Goal: Task Accomplishment & Management: Complete application form

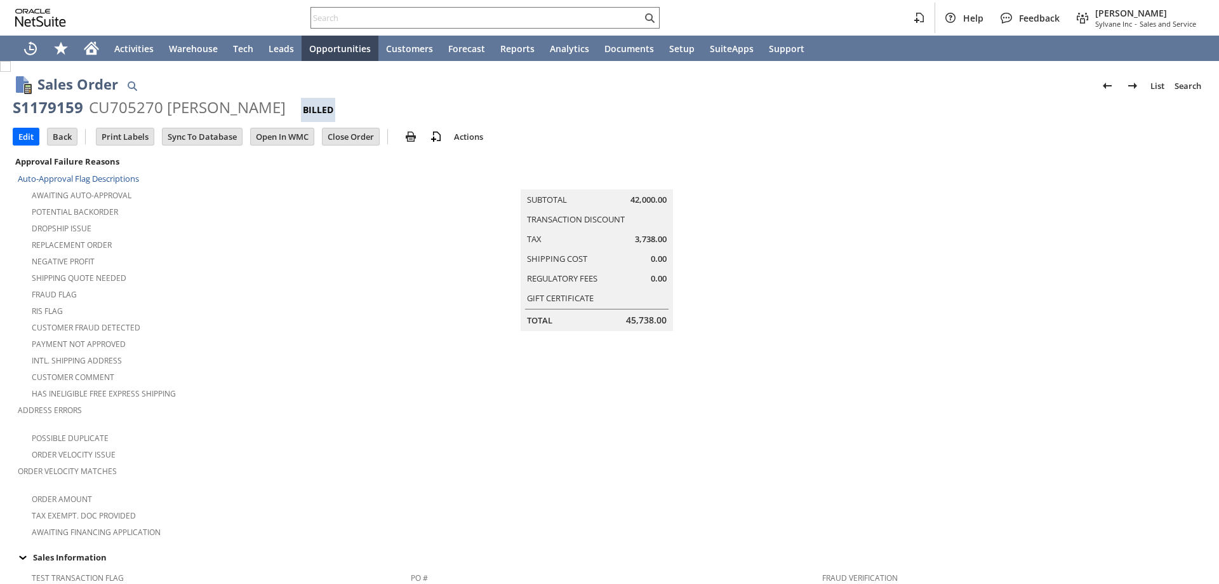
scroll to position [709, 0]
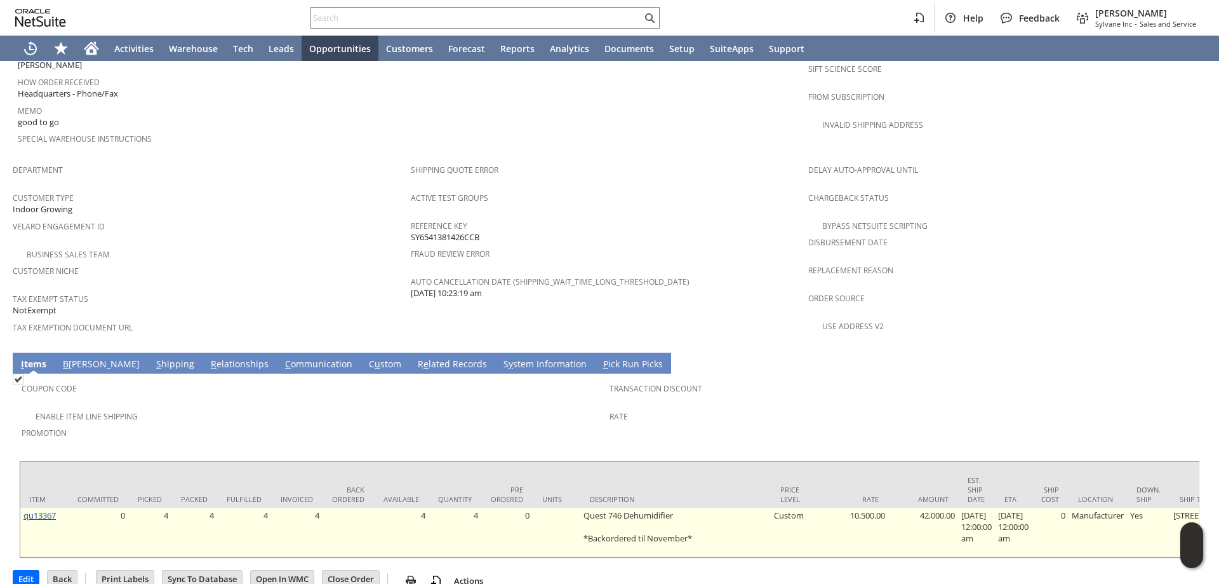
click at [47, 509] on link "qu13367" at bounding box center [39, 514] width 32 height 11
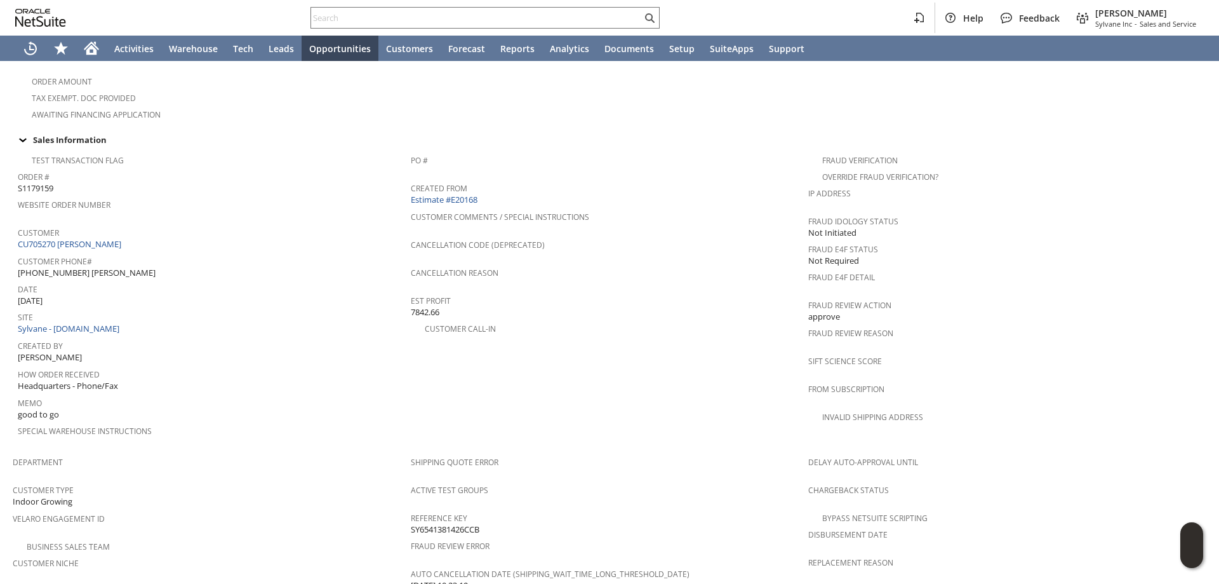
scroll to position [392, 0]
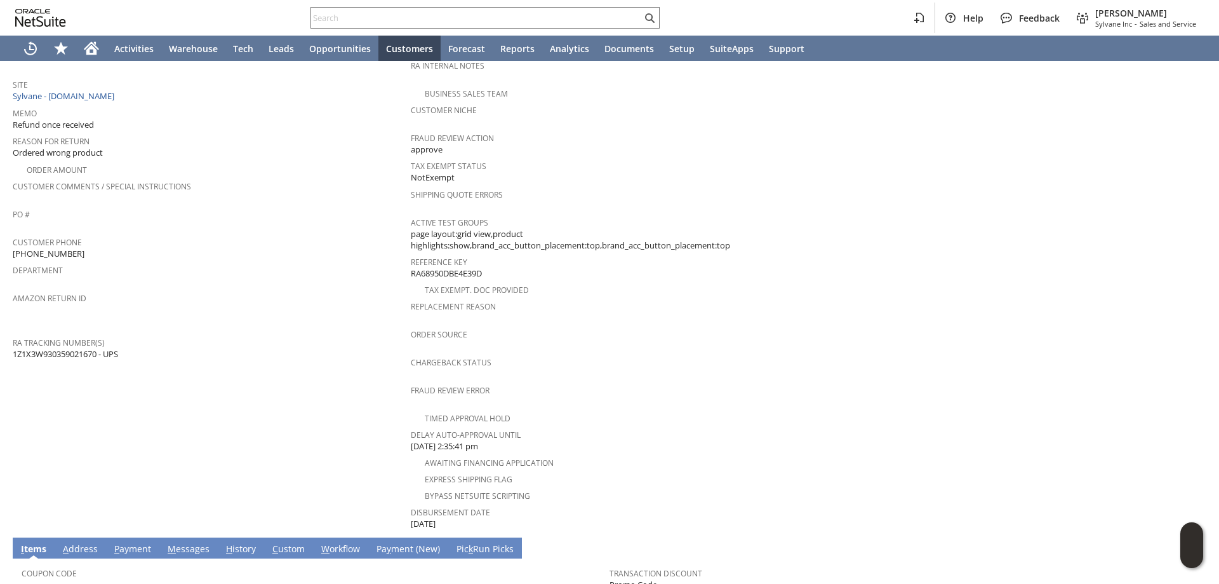
scroll to position [242, 0]
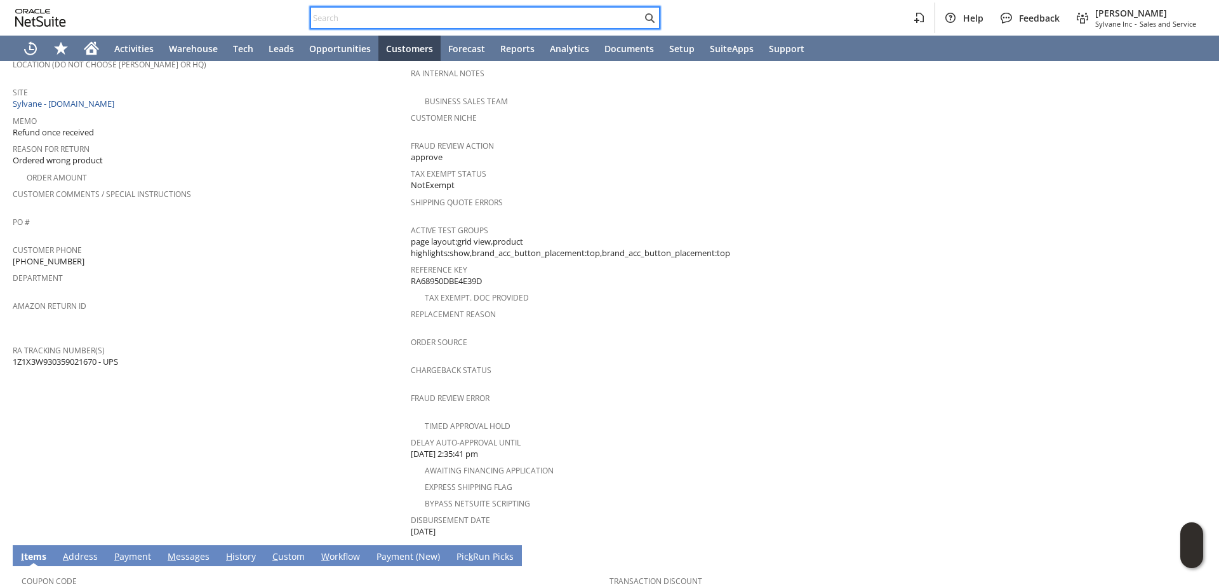
click at [446, 22] on input "text" at bounding box center [476, 17] width 331 height 15
paste input "1Z1X3W930359021670"
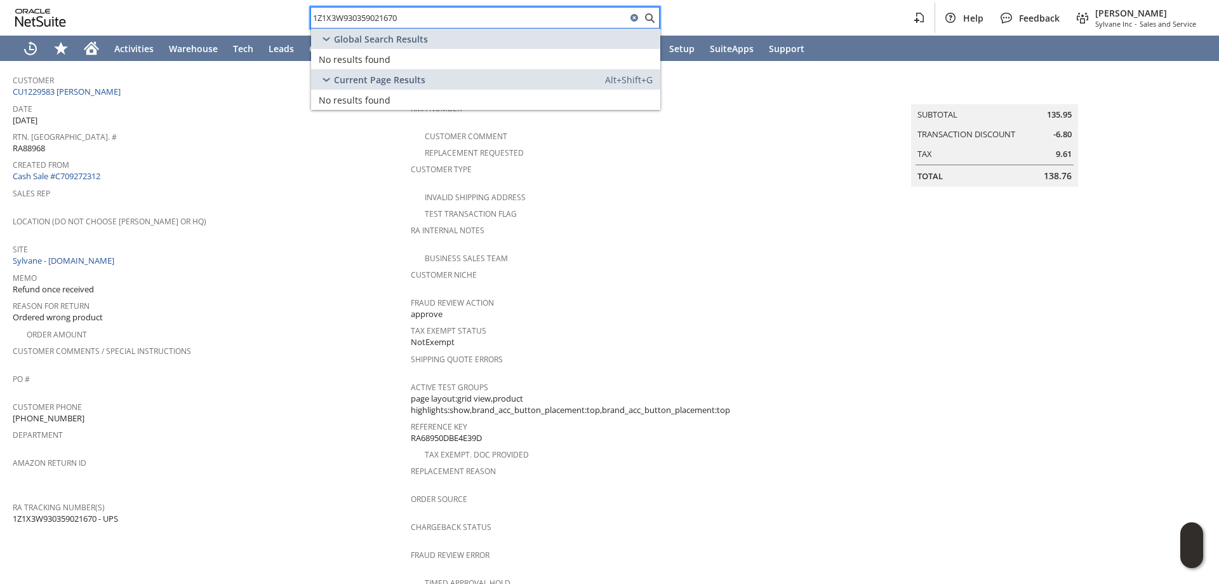
scroll to position [51, 0]
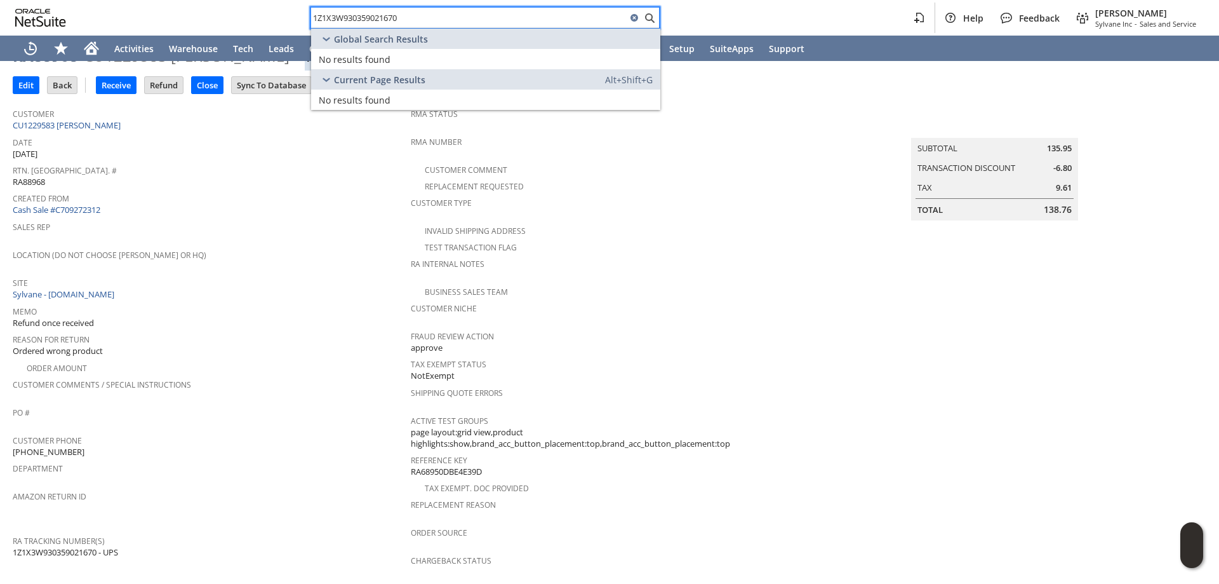
type input "1Z1X3W930359021670"
drag, startPoint x: 102, startPoint y: 538, endPoint x: 25, endPoint y: 530, distance: 76.7
click at [13, 546] on span "1Z1X3W930359021670 - UPS" at bounding box center [65, 552] width 105 height 12
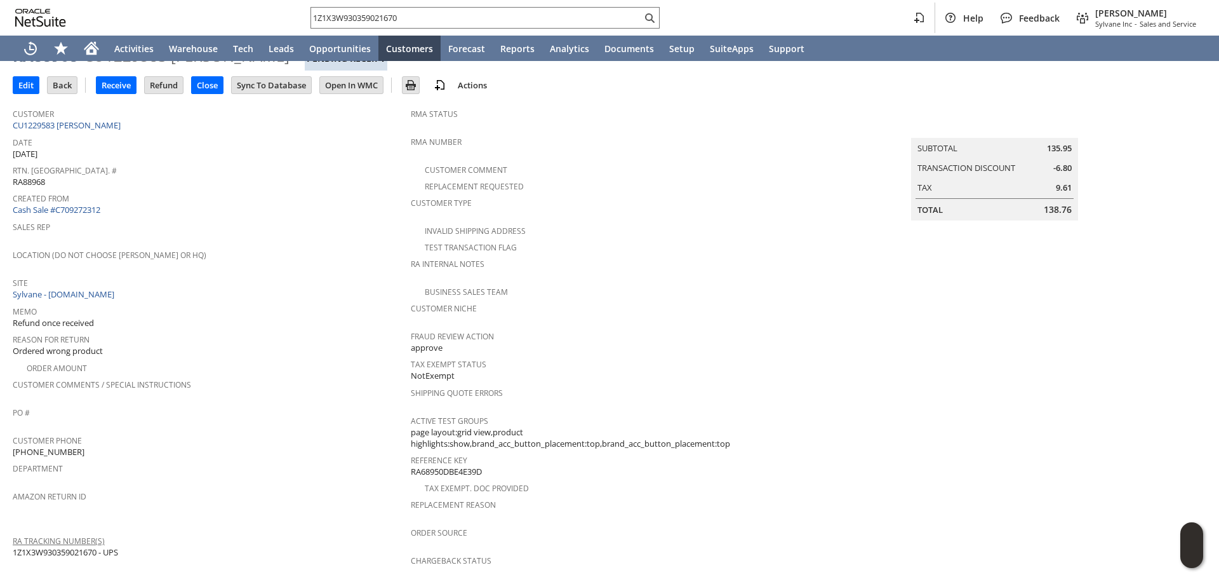
copy span "1Z1X3W930359021670"
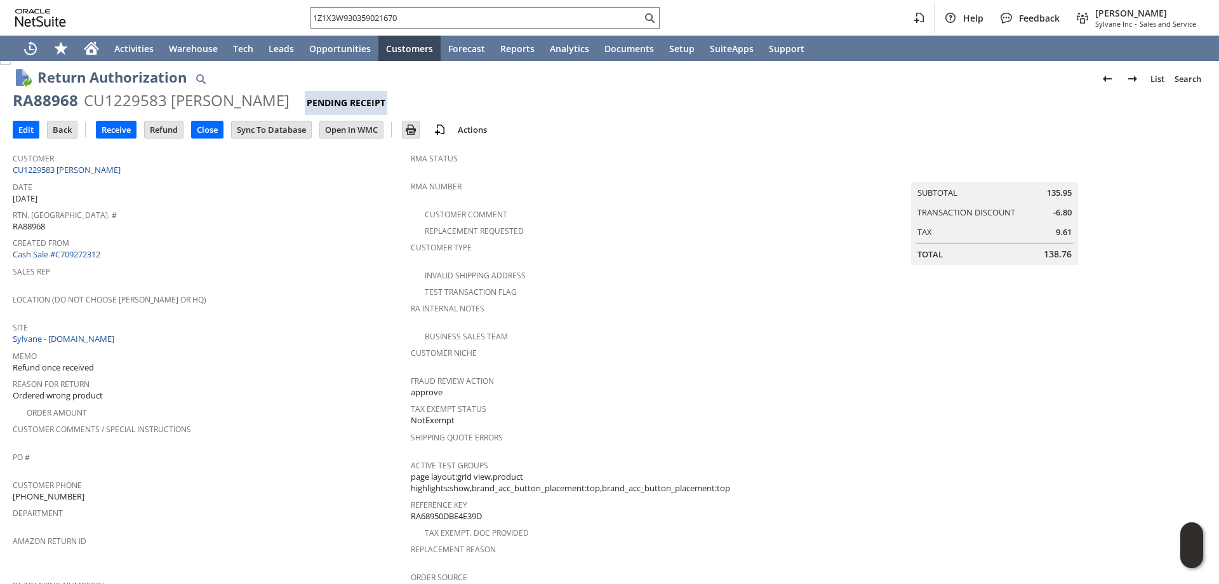
scroll to position [0, 0]
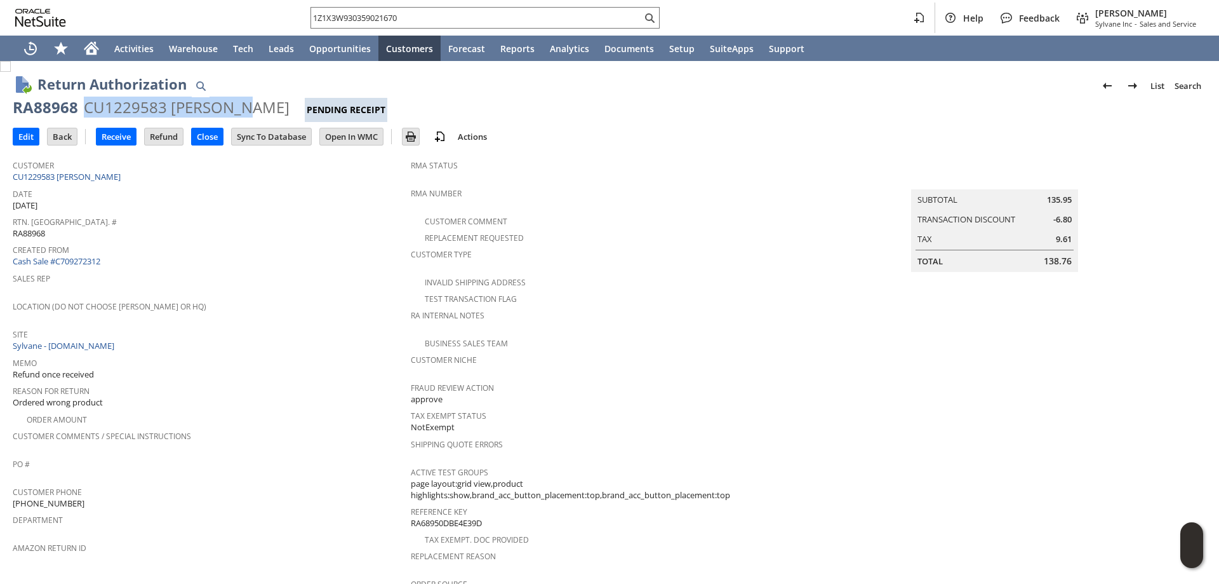
drag, startPoint x: 227, startPoint y: 105, endPoint x: 83, endPoint y: 100, distance: 144.3
click at [84, 100] on div "CU1229583 eric ross" at bounding box center [187, 107] width 206 height 20
copy div "CU1229583 eric ross"
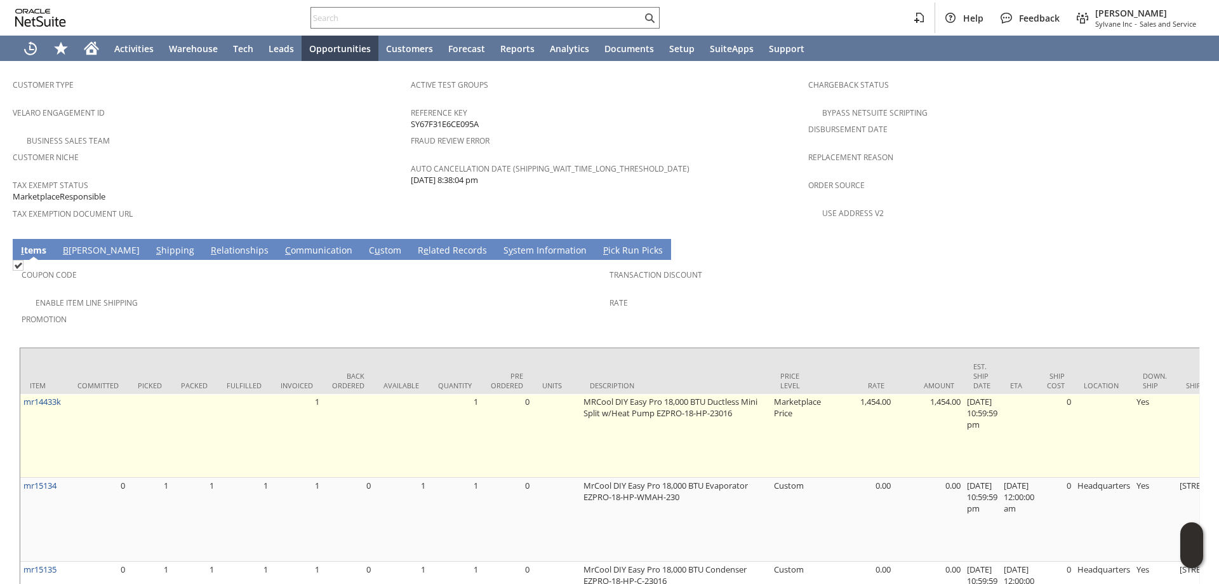
scroll to position [826, 0]
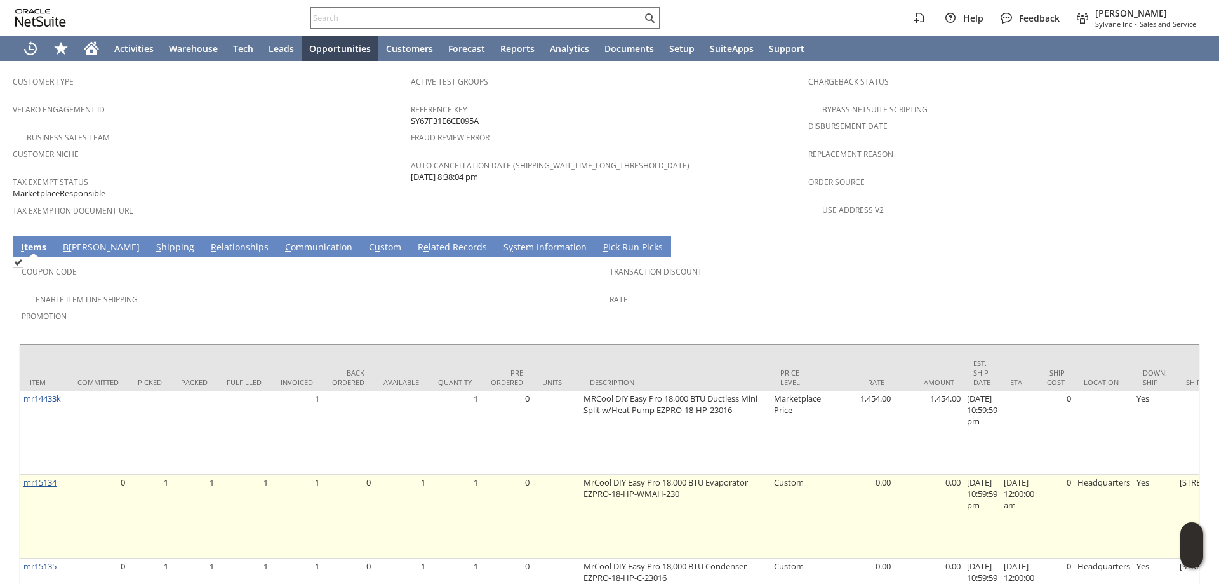
click at [40, 476] on link "mr15134" at bounding box center [39, 481] width 33 height 11
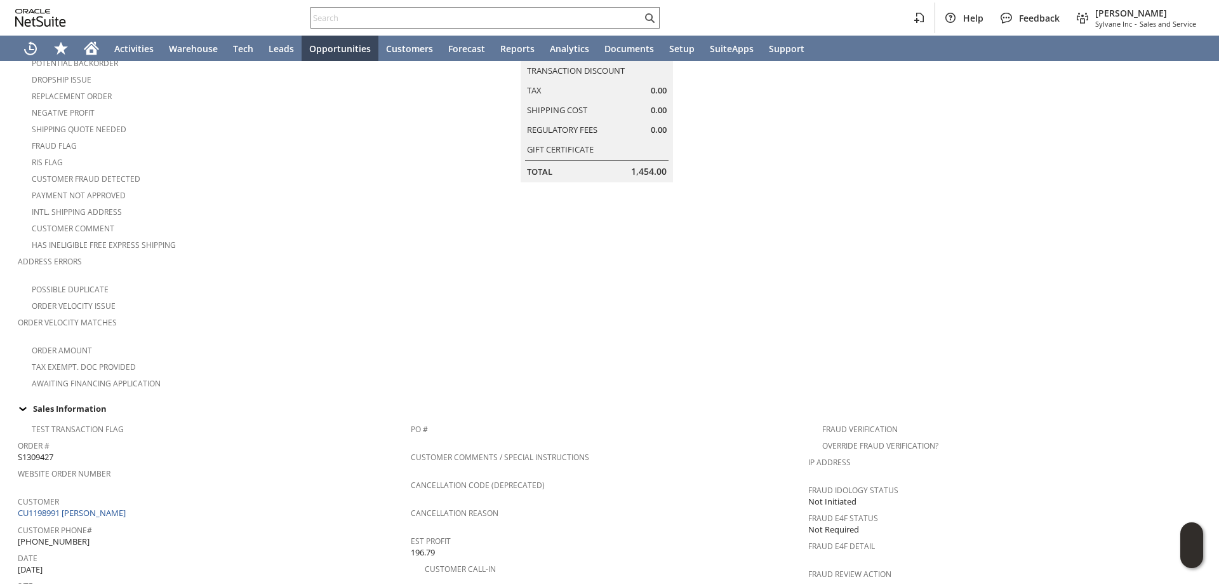
scroll to position [0, 0]
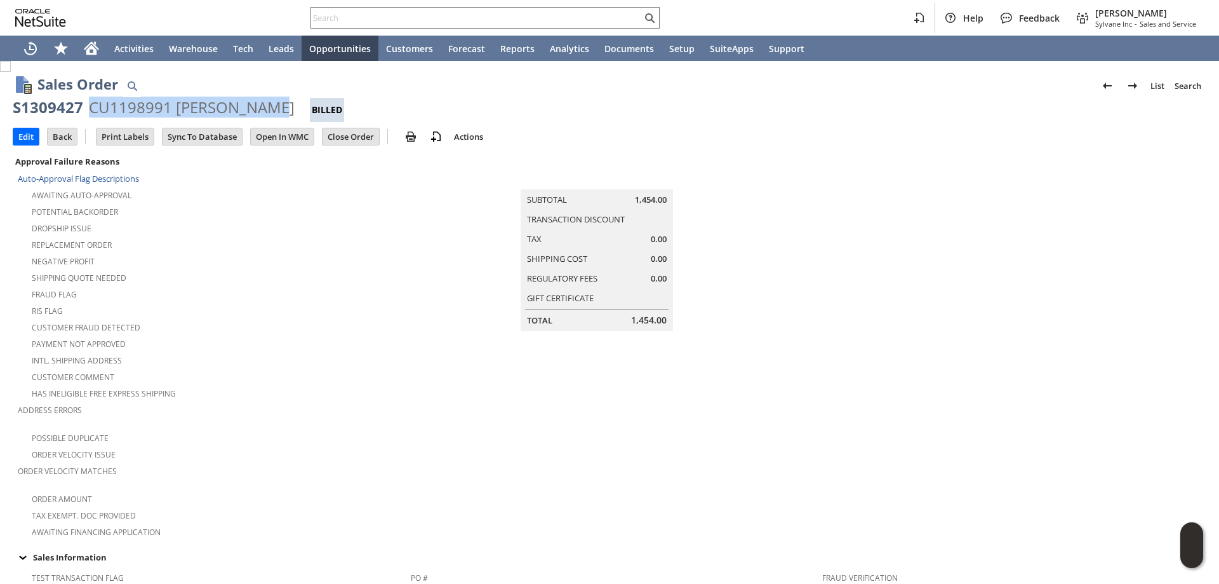
drag, startPoint x: 90, startPoint y: 105, endPoint x: 274, endPoint y: 102, distance: 184.2
click at [273, 104] on div "CU1198991 josh Customer" at bounding box center [192, 107] width 206 height 20
copy div "CU1198991 josh Custome"
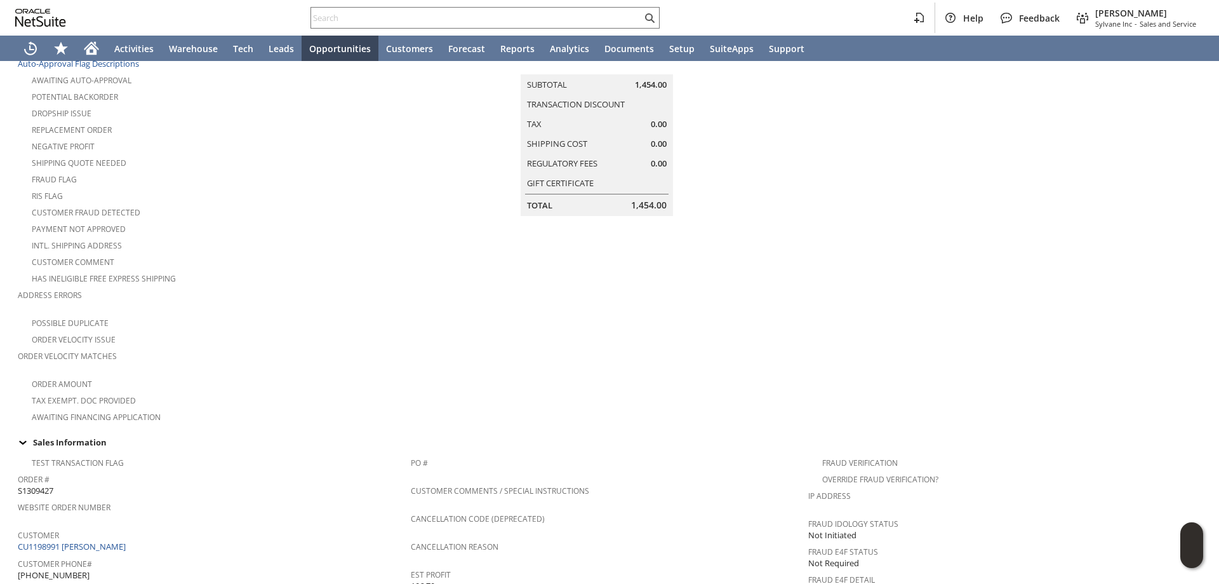
scroll to position [318, 0]
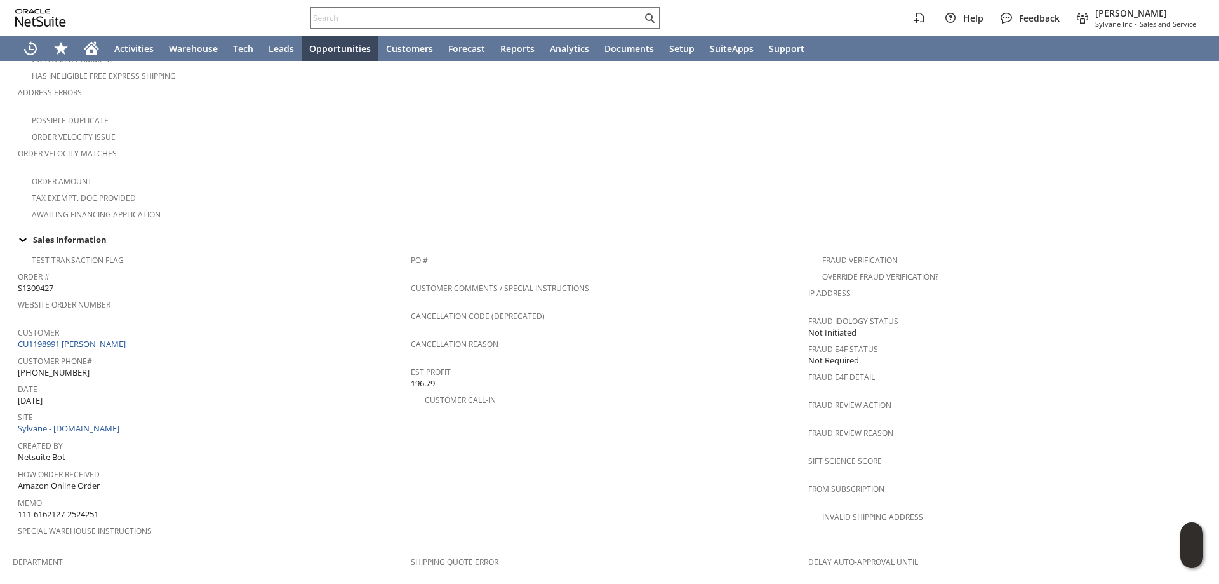
click at [97, 338] on link "CU1198991 josh Customer" at bounding box center [73, 343] width 111 height 11
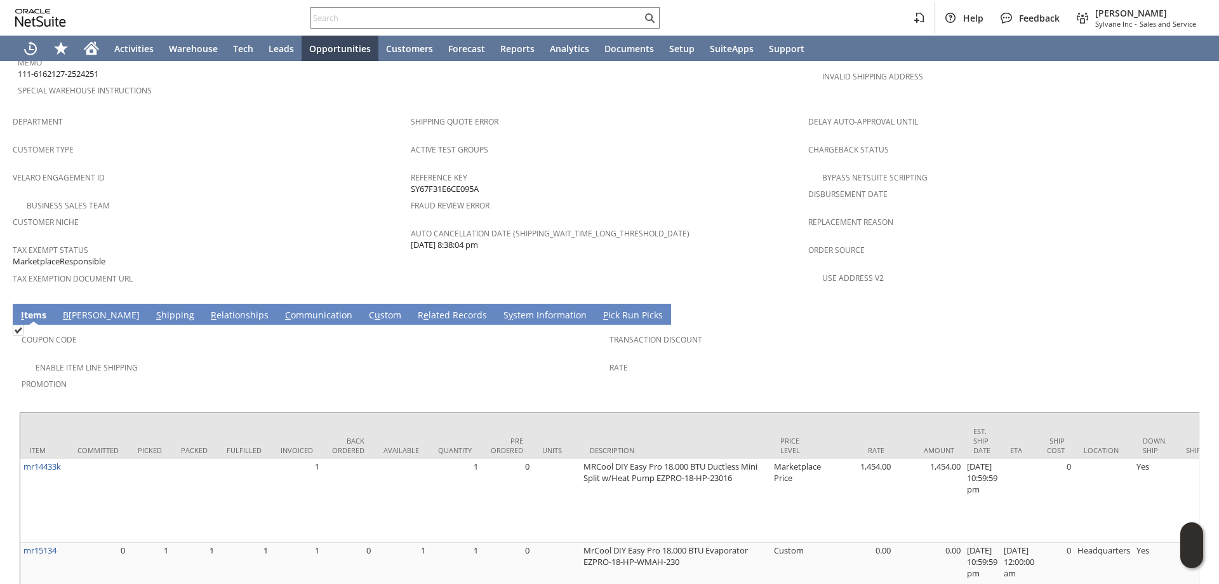
scroll to position [934, 0]
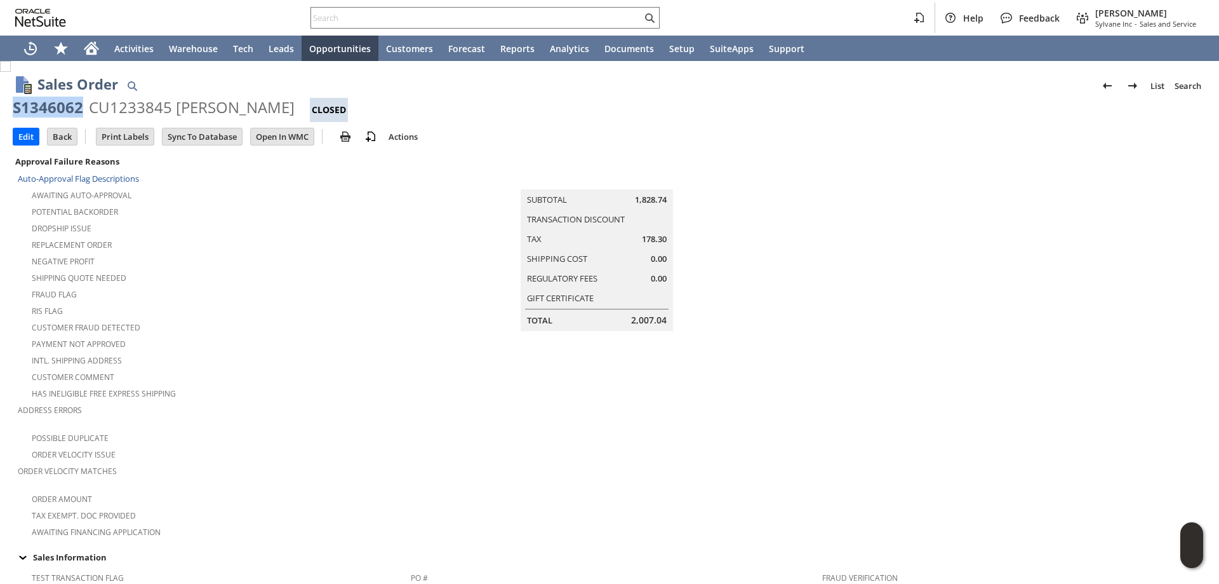
drag, startPoint x: 79, startPoint y: 111, endPoint x: 15, endPoint y: 117, distance: 63.8
click at [15, 117] on div "S1346062" at bounding box center [48, 107] width 70 height 20
copy div "S1346062"
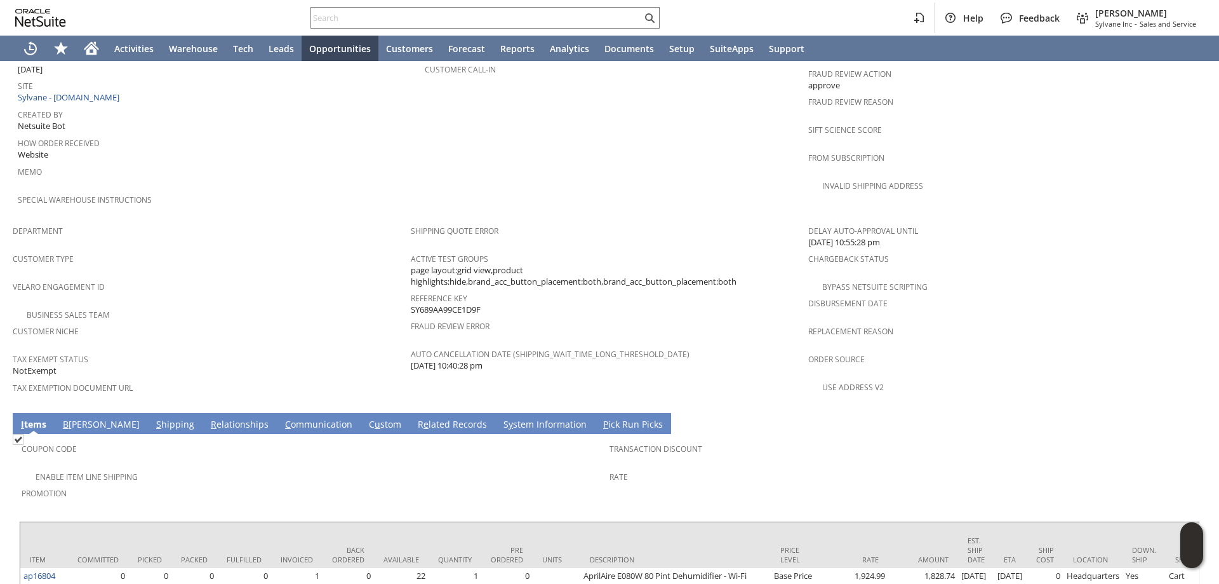
scroll to position [426, 0]
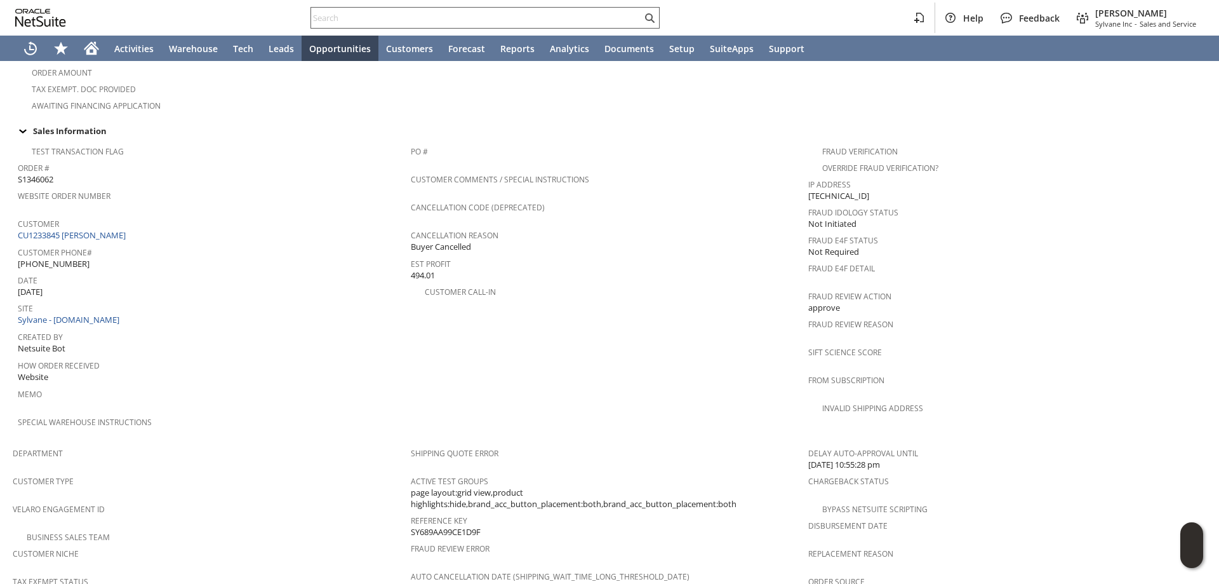
click at [520, 21] on input "text" at bounding box center [476, 17] width 331 height 15
paste input "4073592373"
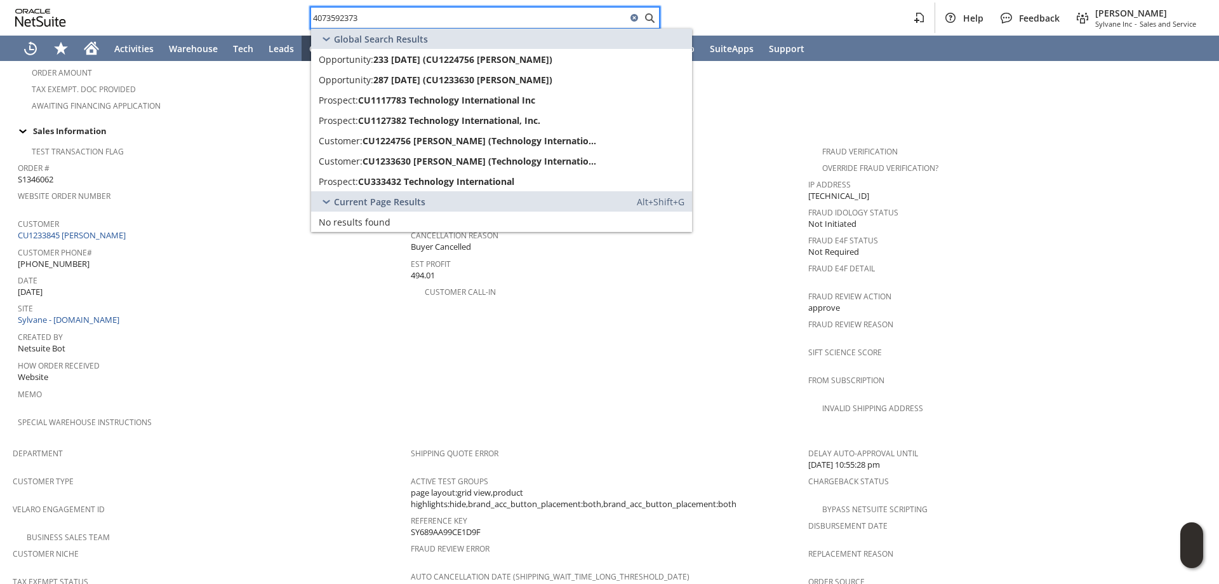
type input "4073592373"
click at [448, 160] on span "CU1233630 Saif Habib (Technology International, Inc.)" at bounding box center [482, 161] width 238 height 12
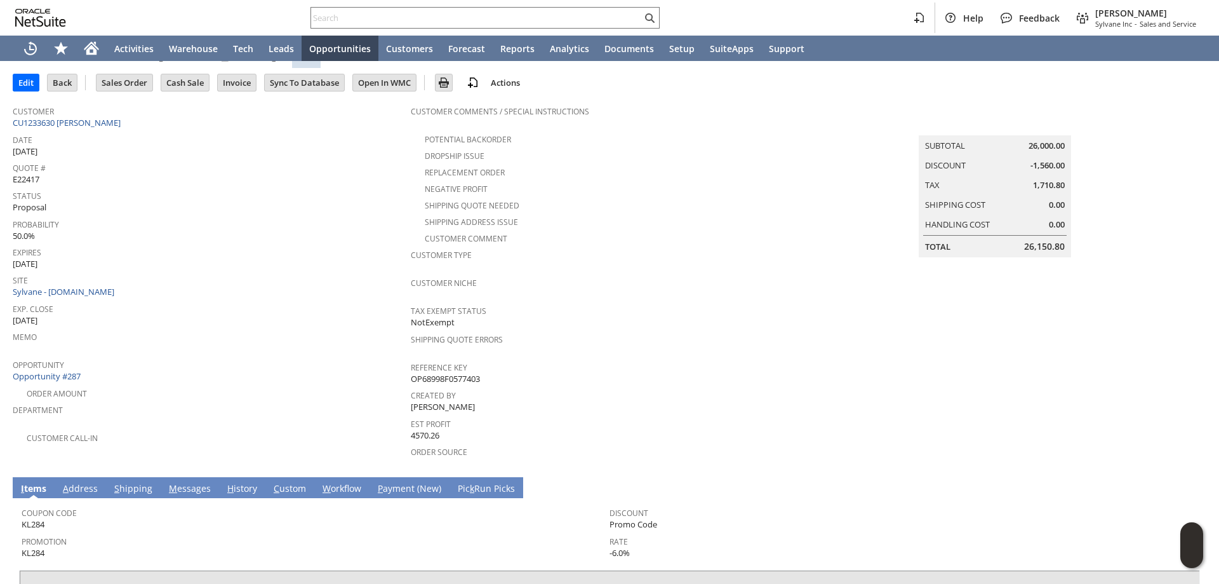
scroll to position [191, 0]
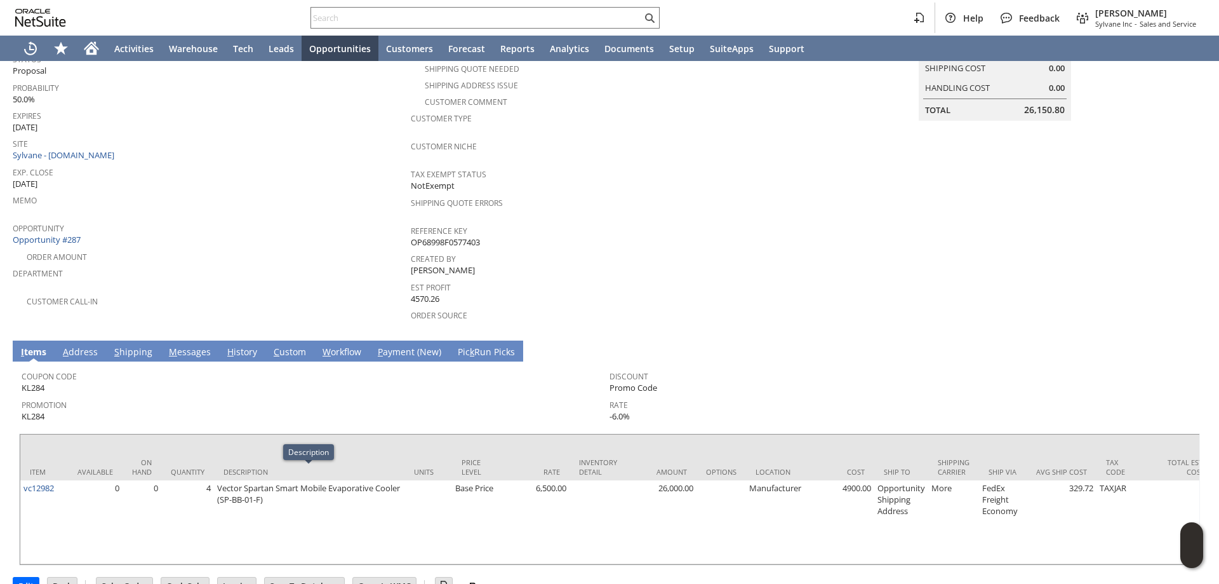
click at [258, 402] on div "Promotion KL284" at bounding box center [313, 409] width 582 height 27
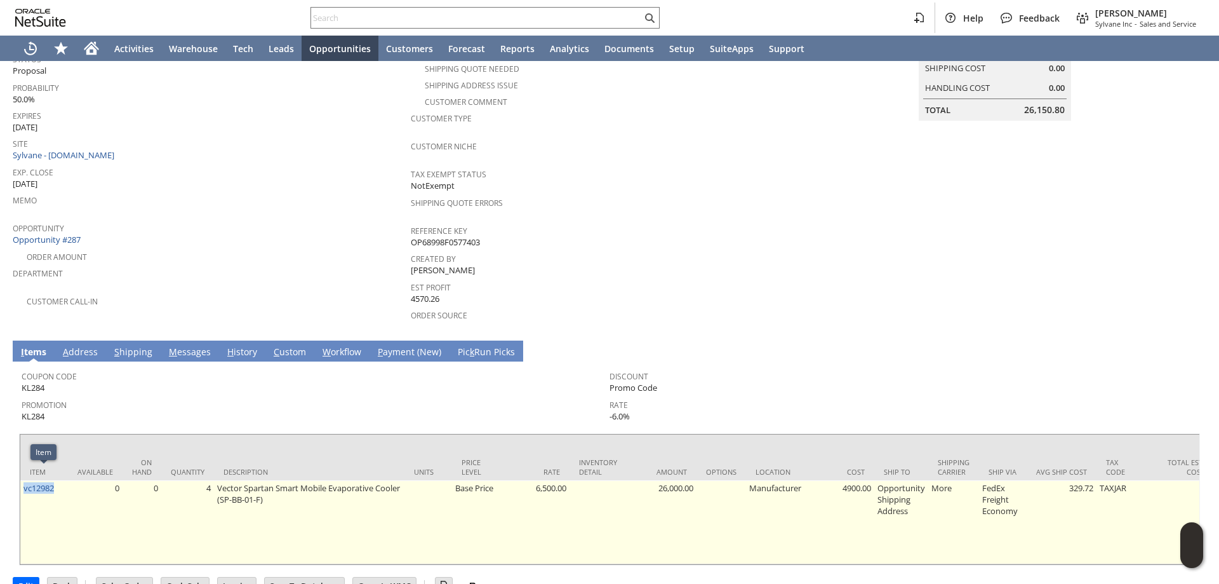
drag, startPoint x: 53, startPoint y: 478, endPoint x: 22, endPoint y: 483, distance: 32.1
click at [22, 483] on td "vc12982" at bounding box center [44, 522] width 48 height 84
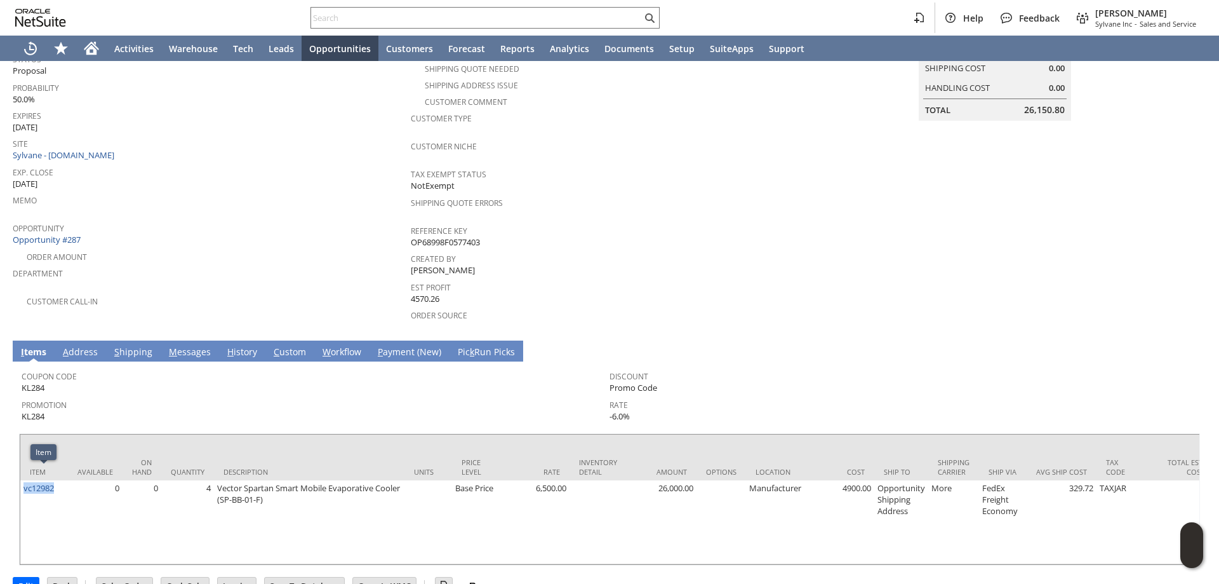
copy link "vc12982"
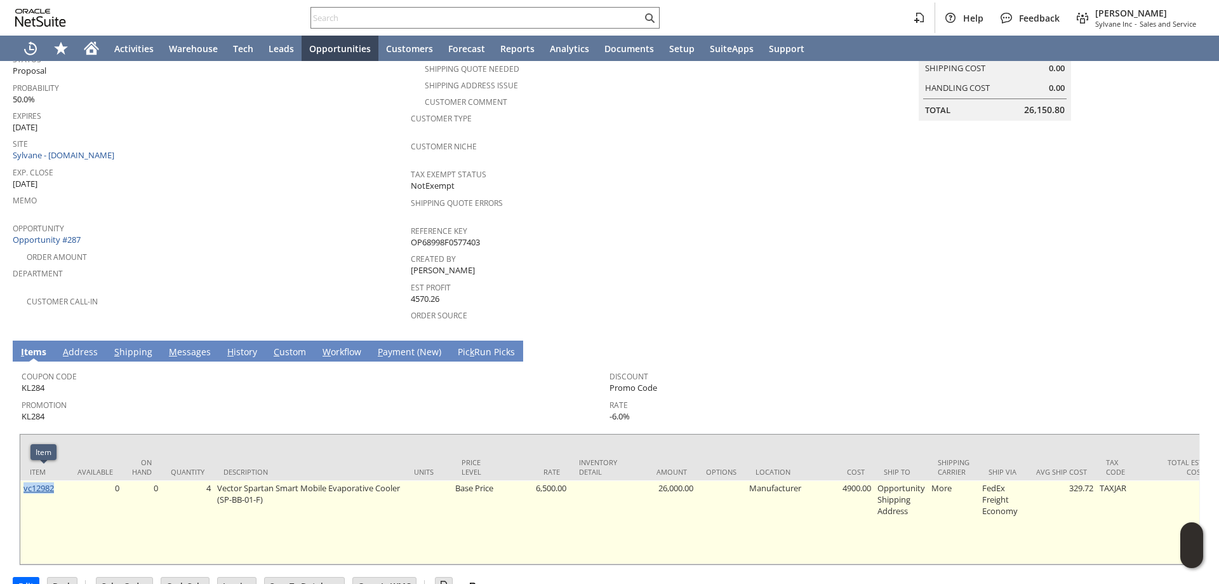
click at [39, 482] on link "vc12982" at bounding box center [38, 487] width 30 height 11
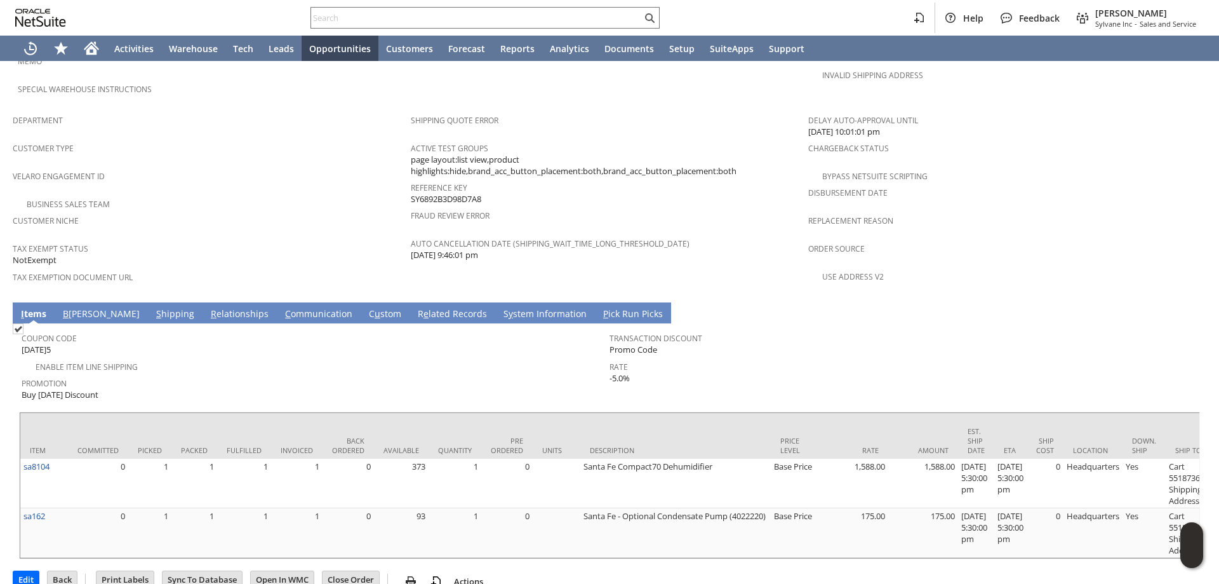
click at [153, 307] on link "S hipping" at bounding box center [175, 314] width 44 height 14
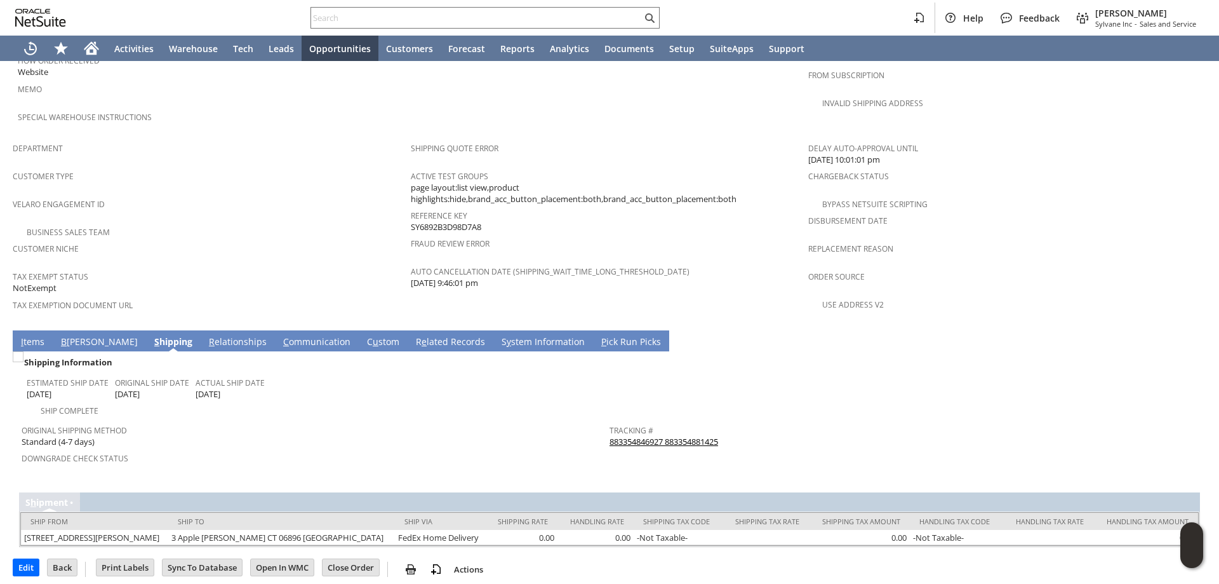
click at [687, 436] on link "883354846927 883354881425" at bounding box center [664, 441] width 109 height 11
click at [39, 330] on td "I tems" at bounding box center [33, 340] width 40 height 21
click at [29, 335] on link "I tems" at bounding box center [33, 342] width 30 height 14
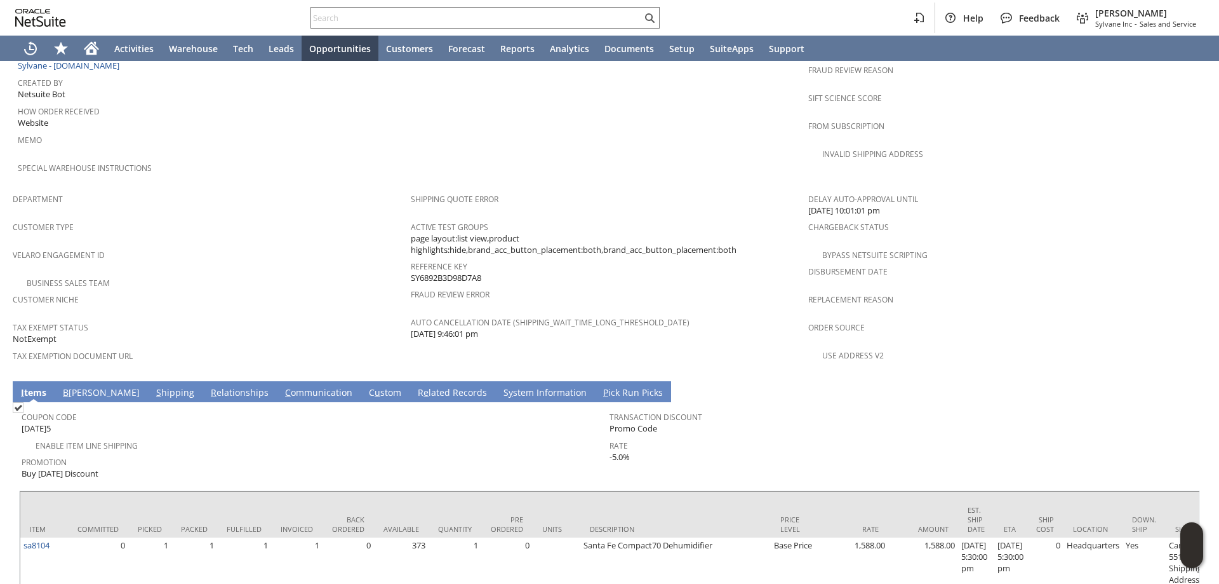
scroll to position [505, 0]
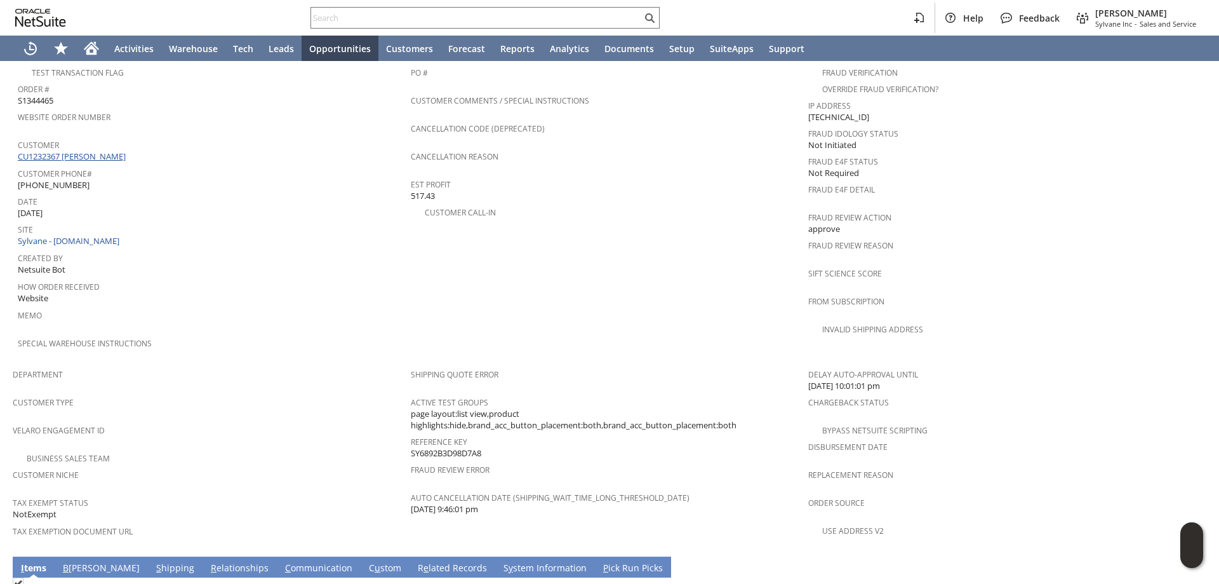
click at [53, 151] on link "CU1232367 Carlos Henao" at bounding box center [73, 156] width 111 height 11
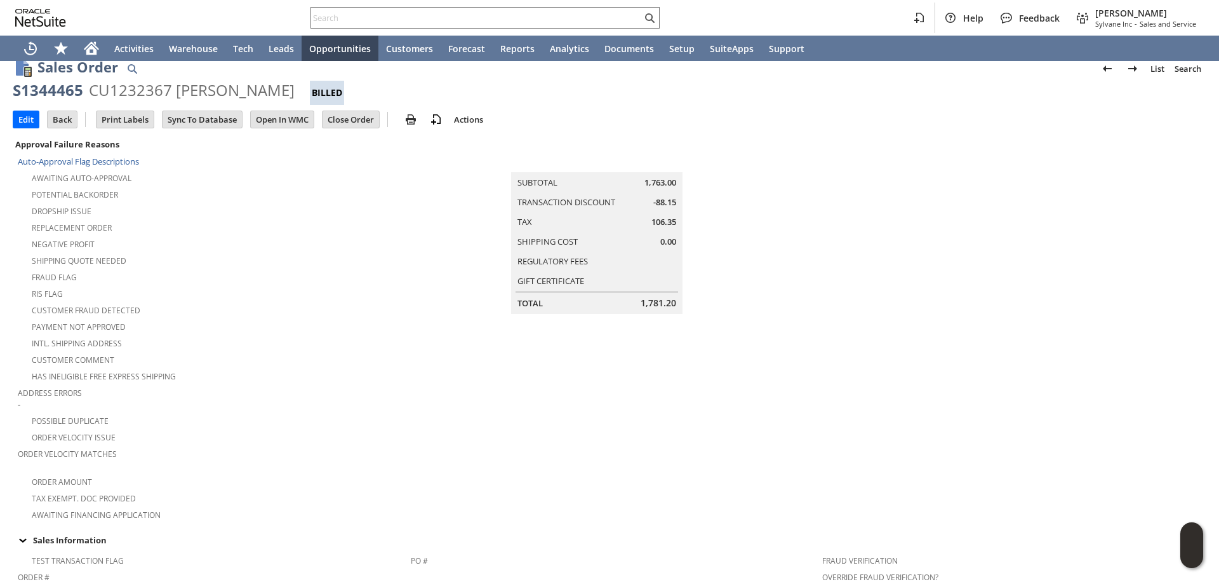
scroll to position [0, 0]
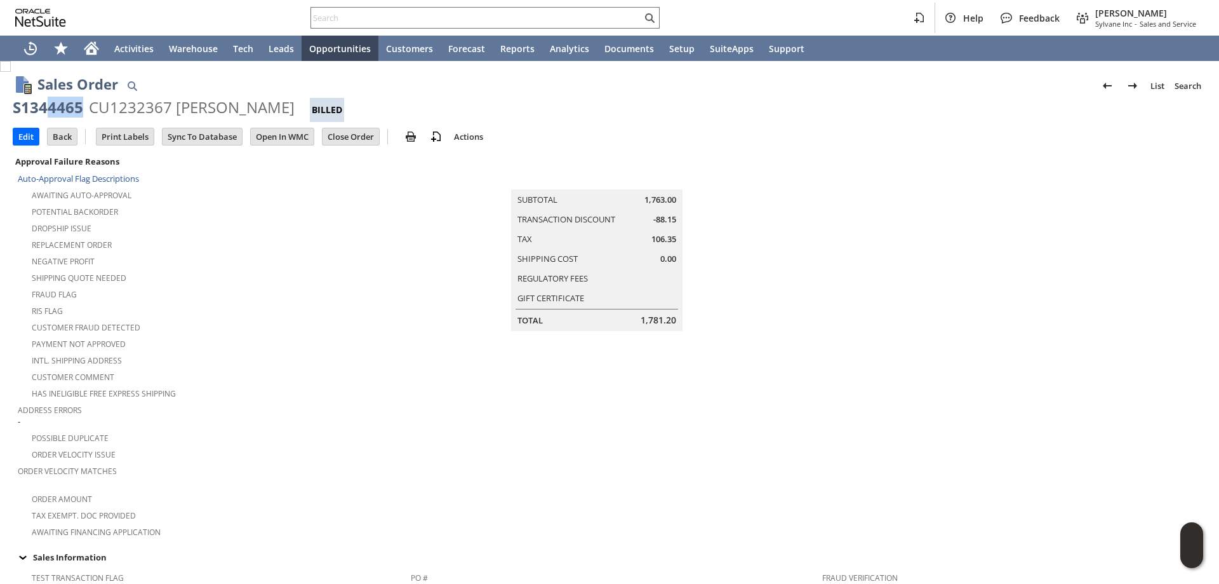
drag, startPoint x: 80, startPoint y: 113, endPoint x: 46, endPoint y: 111, distance: 34.4
click at [46, 111] on div "S1344465" at bounding box center [48, 107] width 70 height 20
drag, startPoint x: 215, startPoint y: 109, endPoint x: 4, endPoint y: 108, distance: 210.9
copy div "S1344465 CU1232367 Carlos Henao"
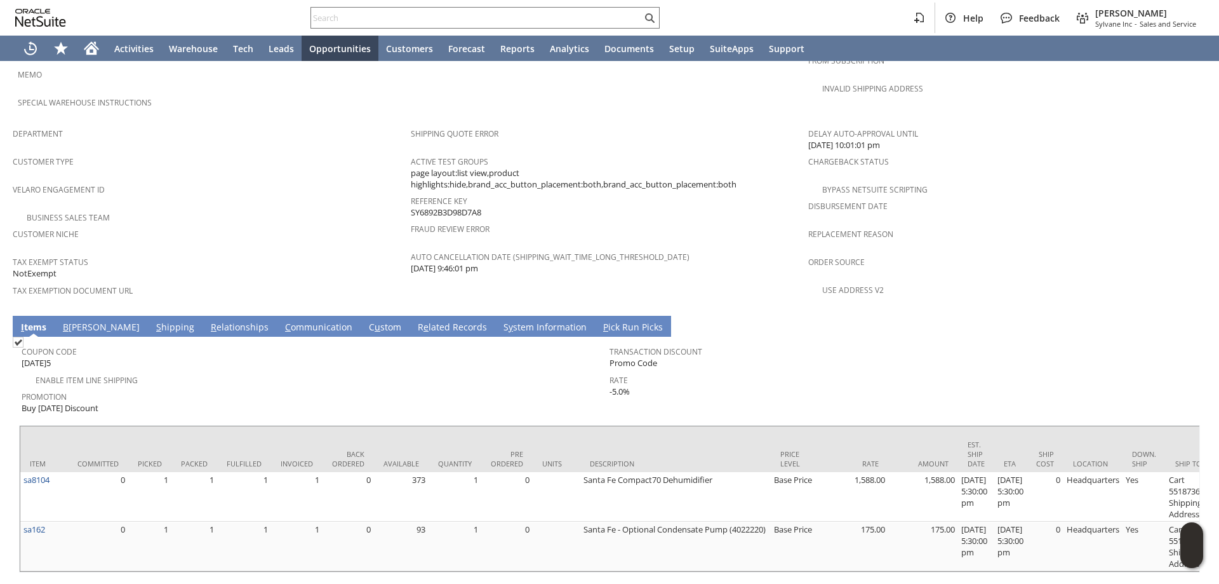
scroll to position [759, 0]
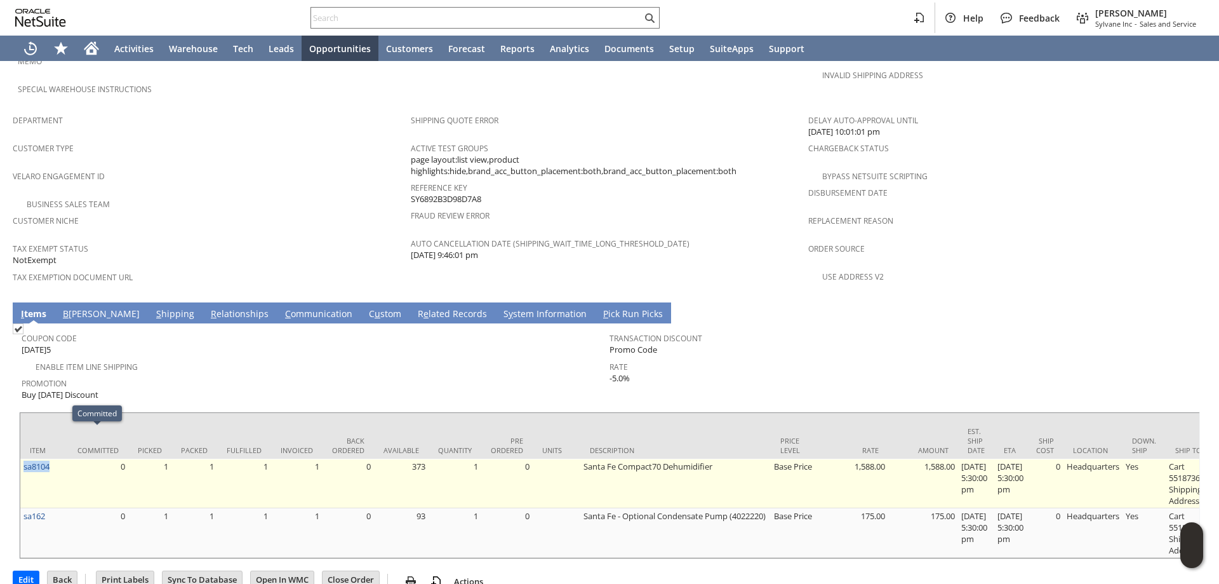
drag, startPoint x: 48, startPoint y: 439, endPoint x: 28, endPoint y: 432, distance: 21.5
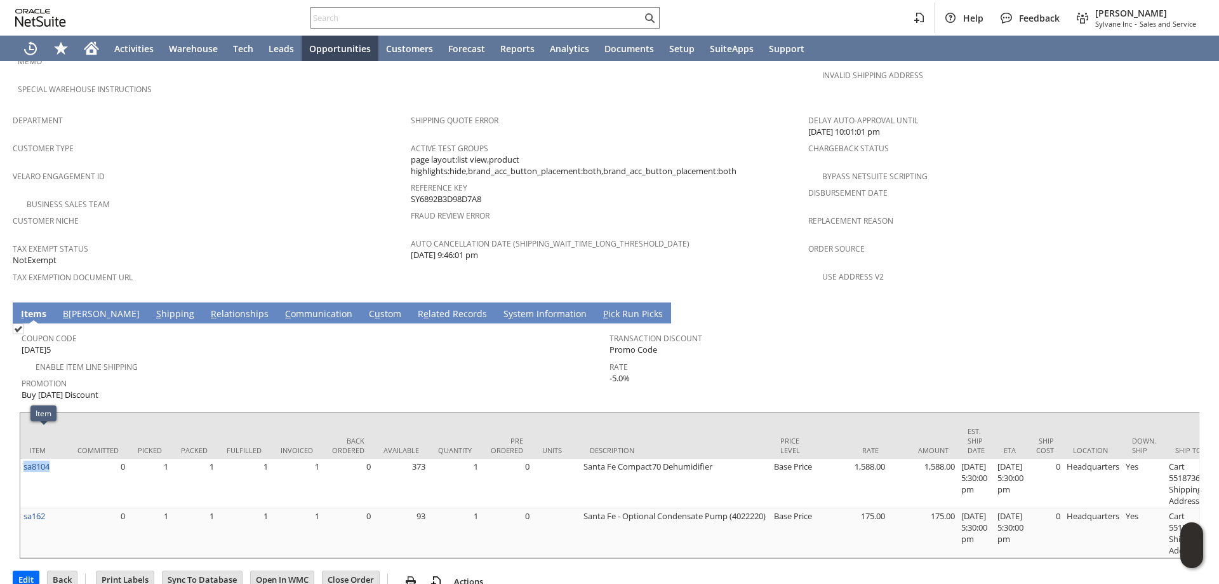
copy link "sa8104"
click at [77, 307] on link "B illing" at bounding box center [101, 314] width 83 height 14
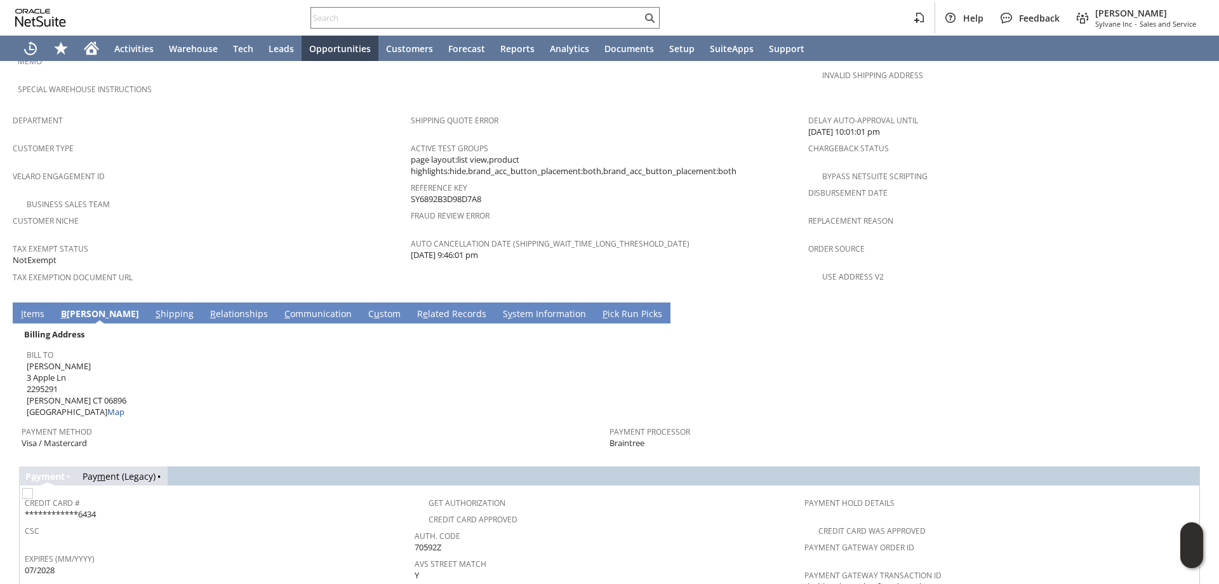
click at [152, 307] on link "S hipping" at bounding box center [174, 314] width 44 height 14
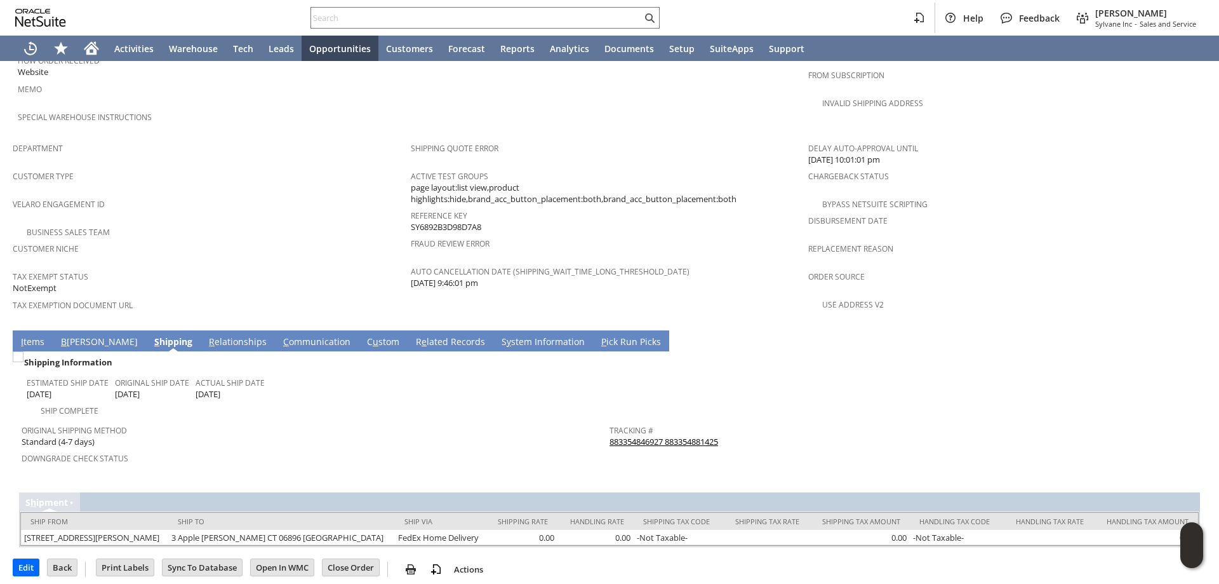
click at [688, 436] on link "883354846927 883354881425" at bounding box center [664, 441] width 109 height 11
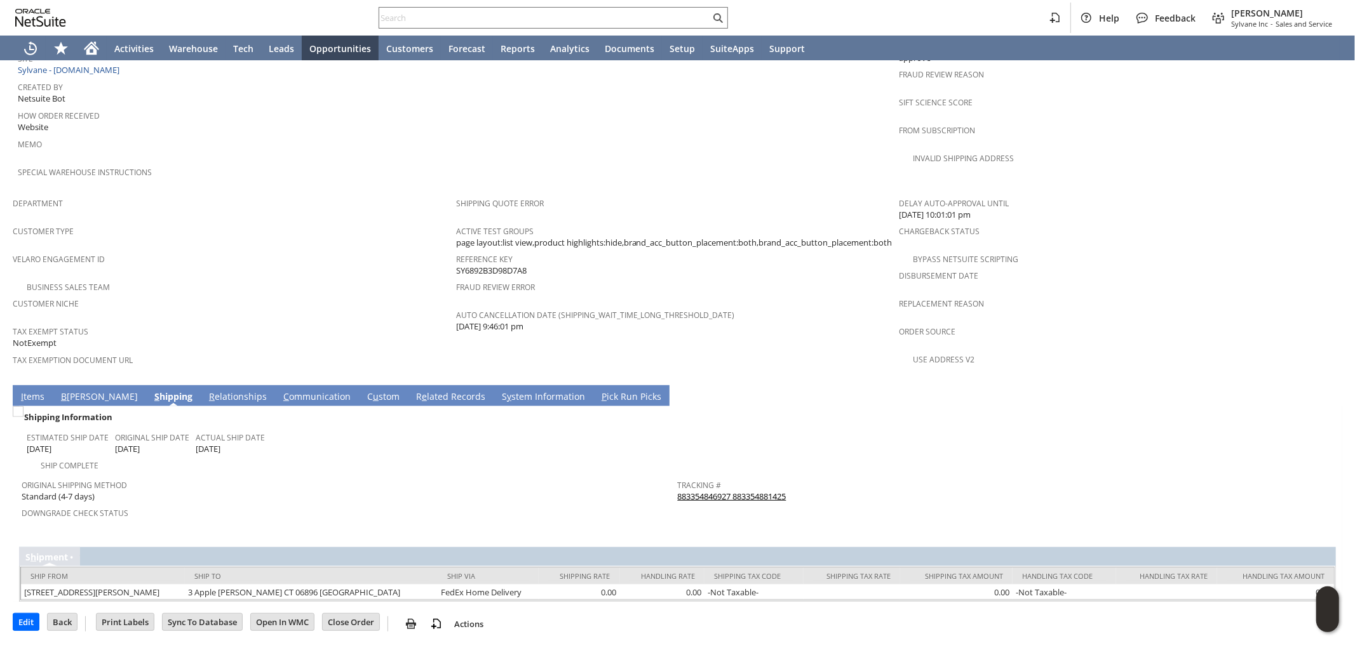
scroll to position [632, 0]
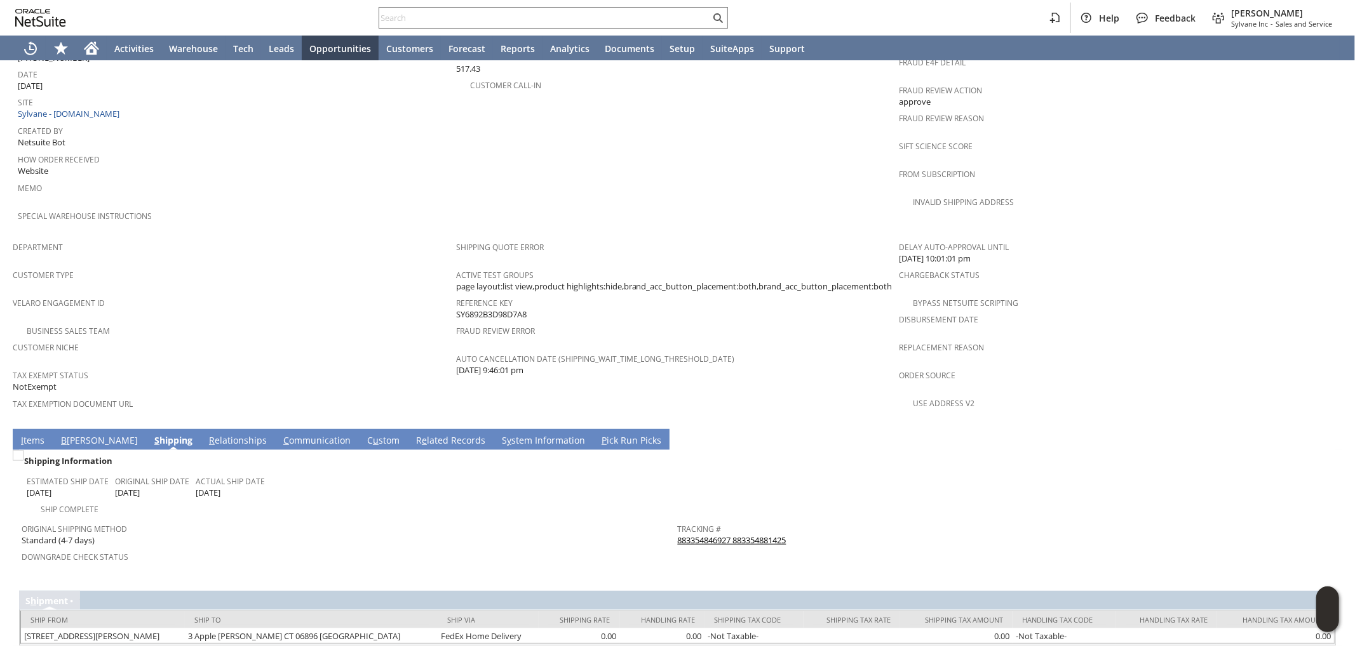
click at [39, 434] on link "I tems" at bounding box center [33, 441] width 30 height 14
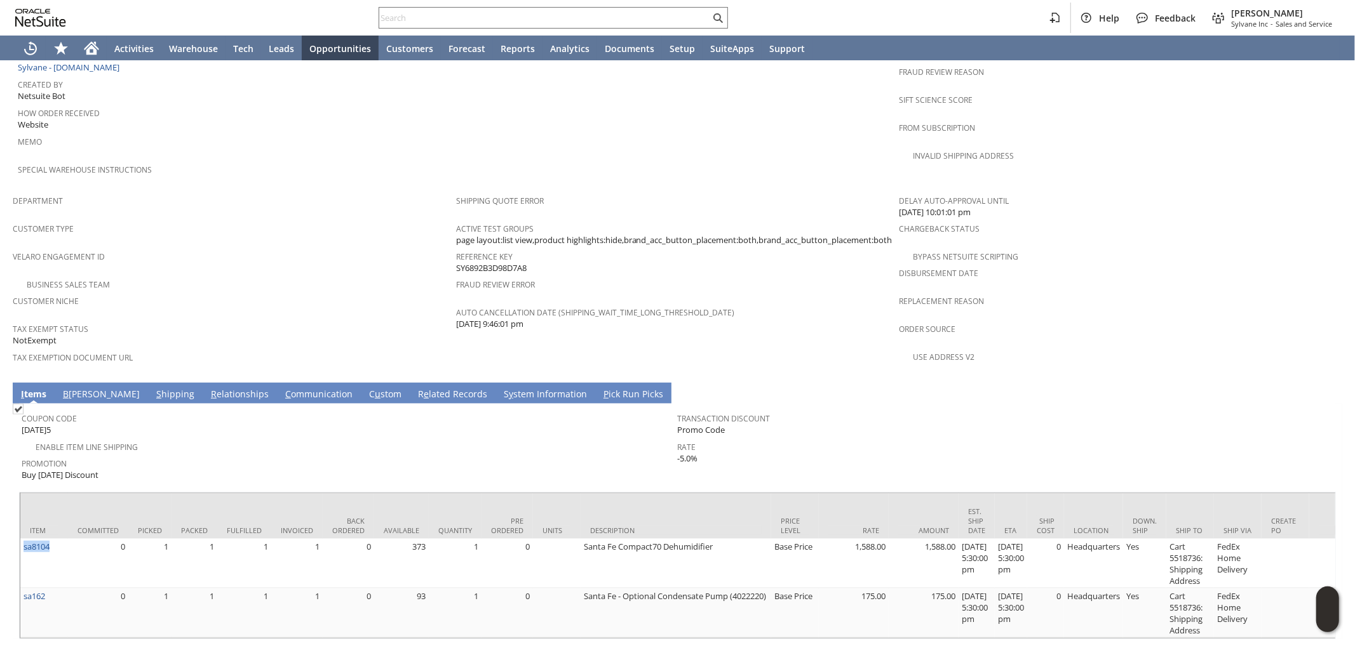
scroll to position [683, 0]
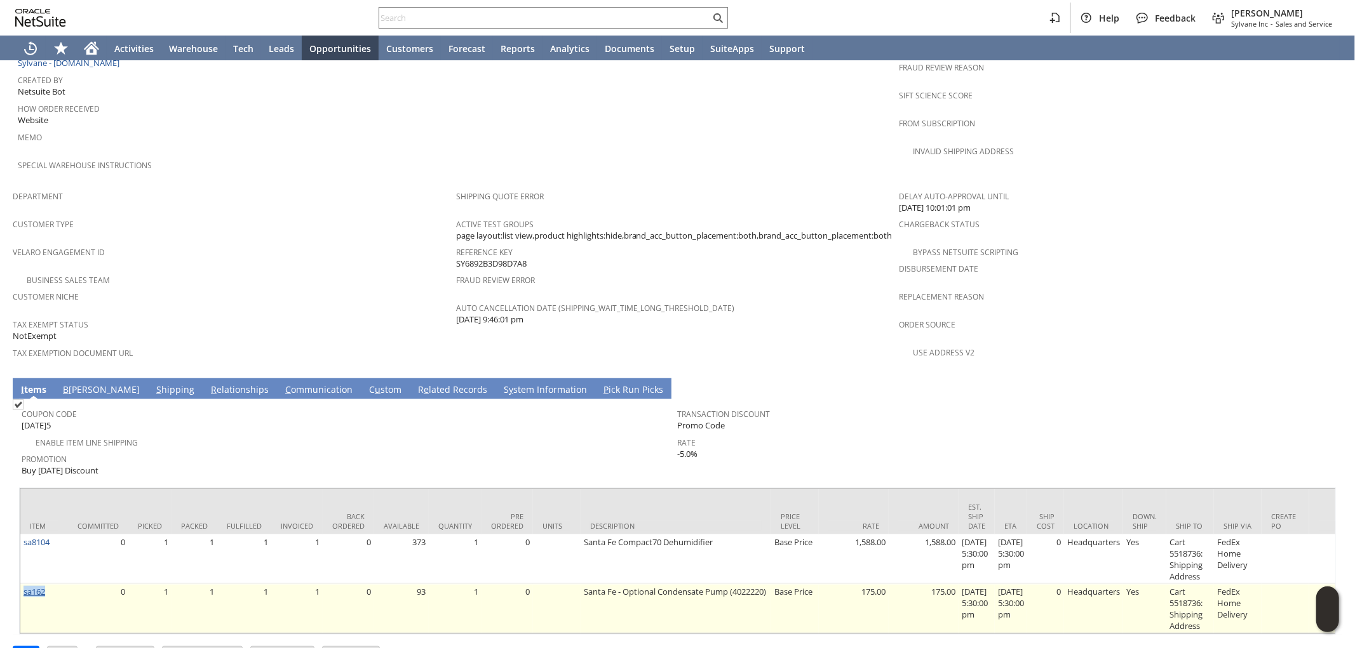
drag, startPoint x: 53, startPoint y: 546, endPoint x: 23, endPoint y: 551, distance: 30.2
click at [23, 583] on td "sa162" at bounding box center [44, 609] width 48 height 50
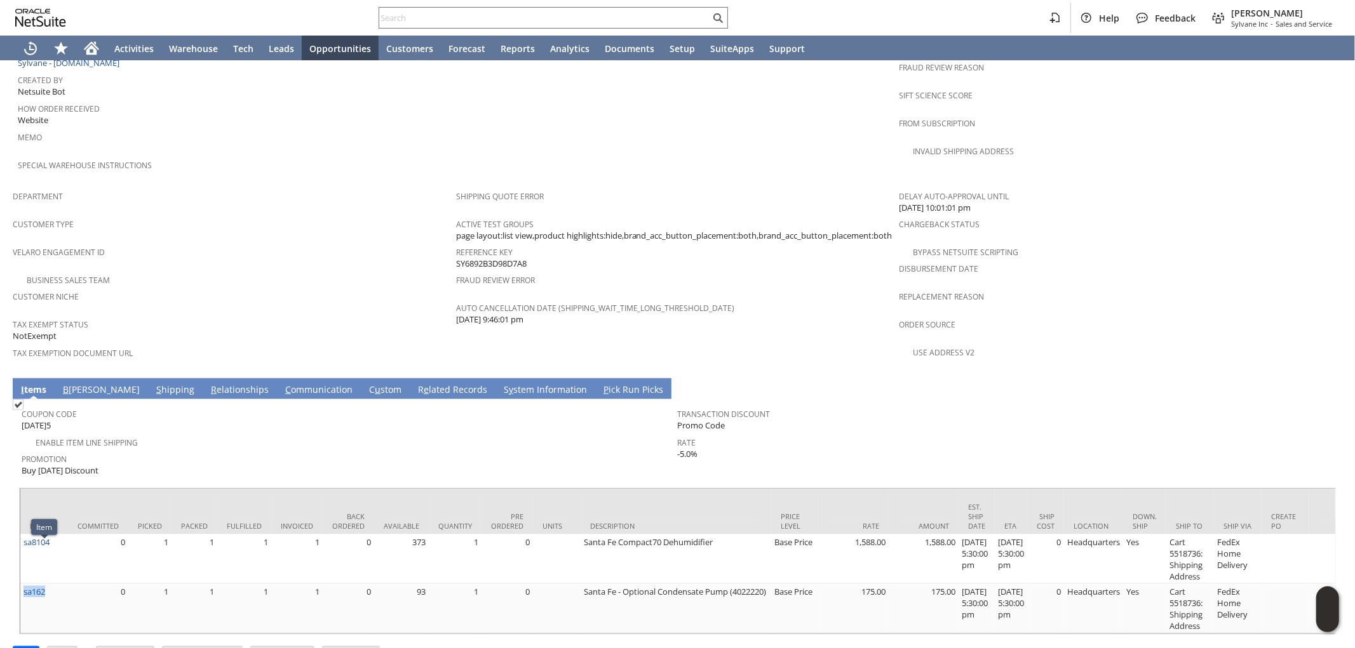
copy link "sa162"
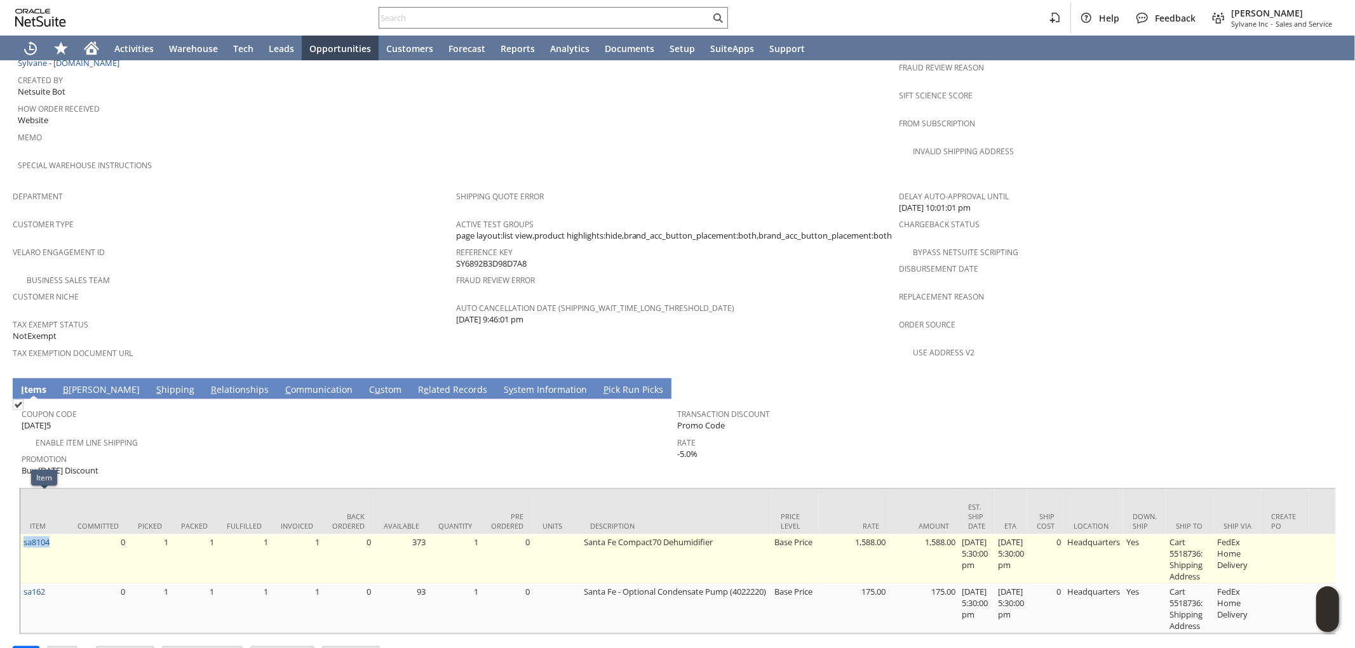
click at [23, 535] on td "sa8104" at bounding box center [44, 560] width 48 height 50
drag, startPoint x: 575, startPoint y: 503, endPoint x: 713, endPoint y: 506, distance: 137.8
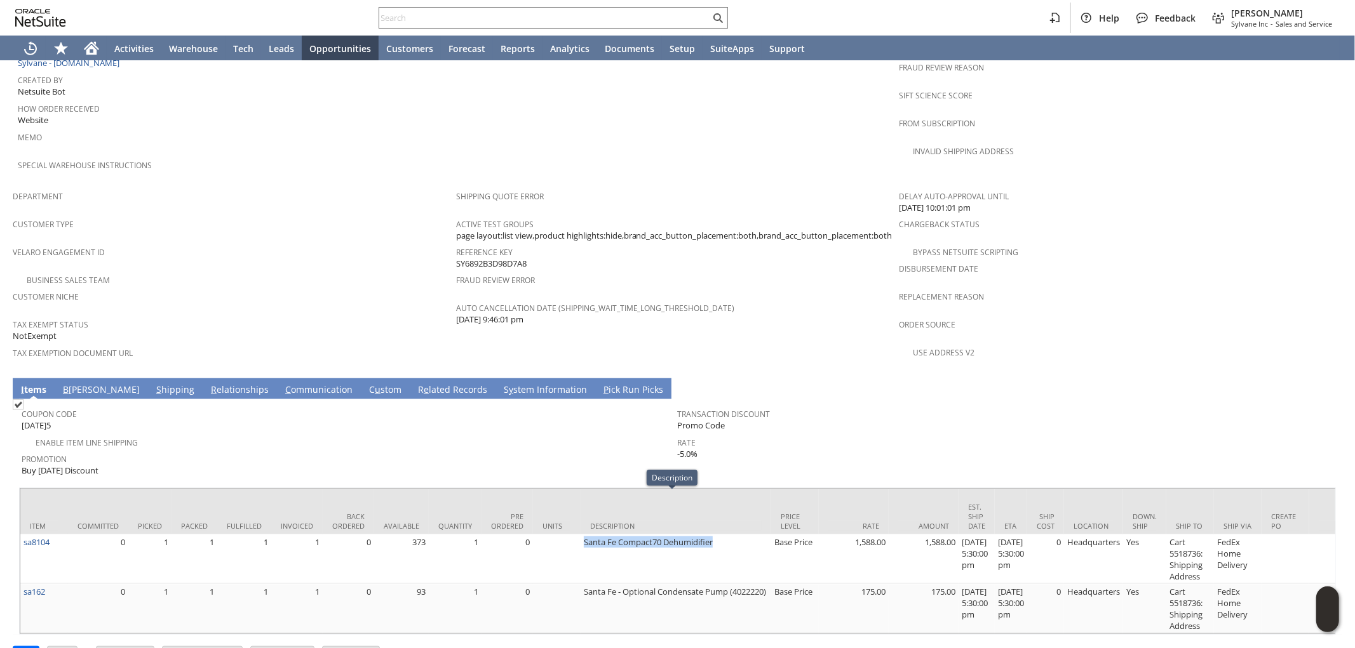
copy tr "Santa Fe Compact70 Dehumidifier"
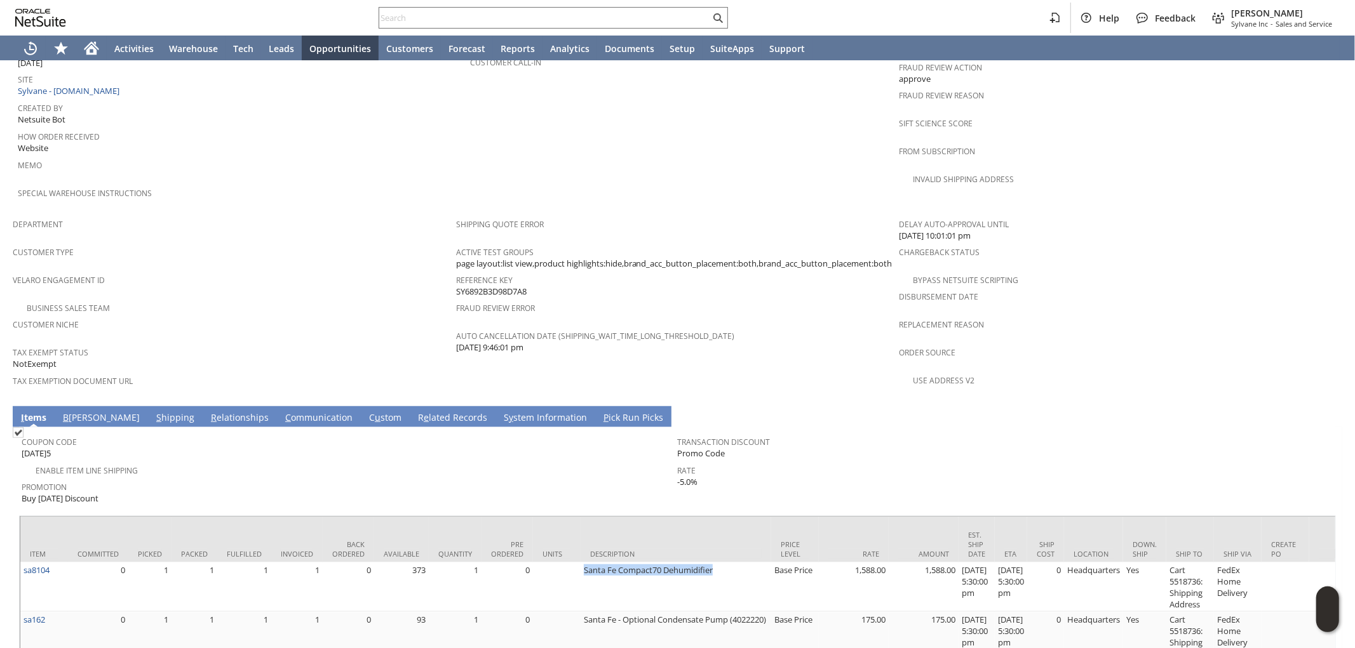
scroll to position [613, 0]
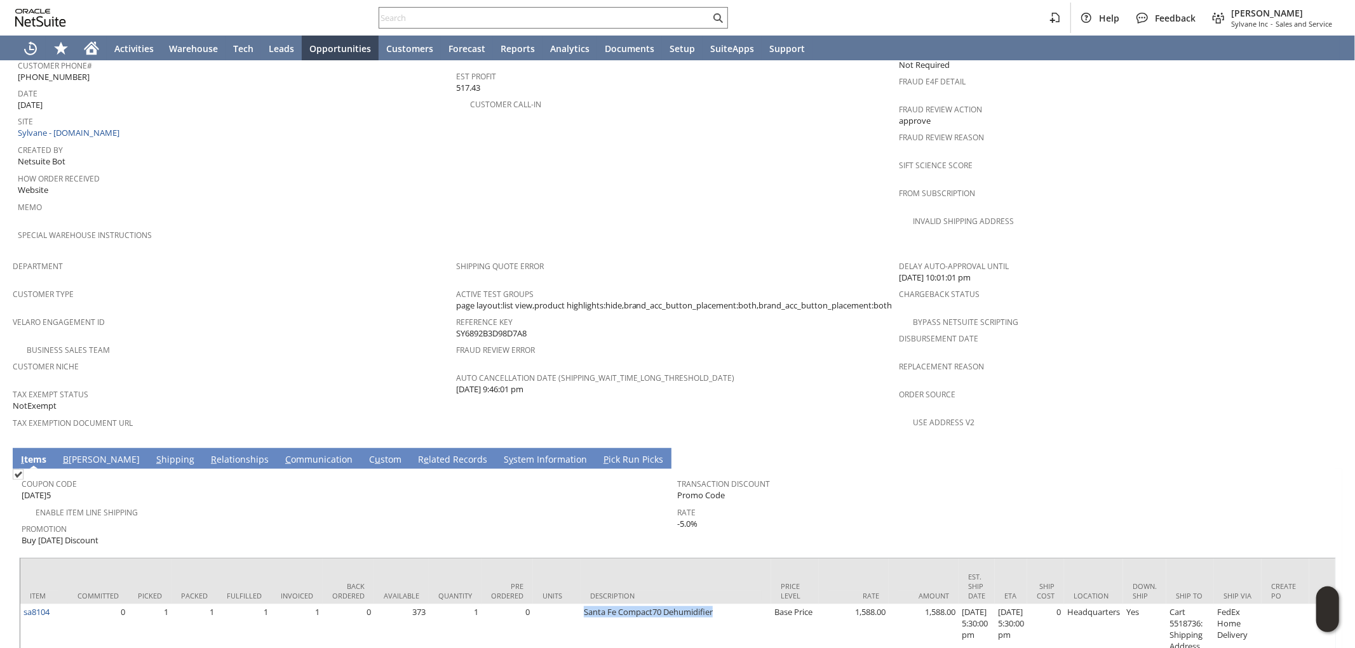
click at [153, 453] on link "S hipping" at bounding box center [175, 460] width 44 height 14
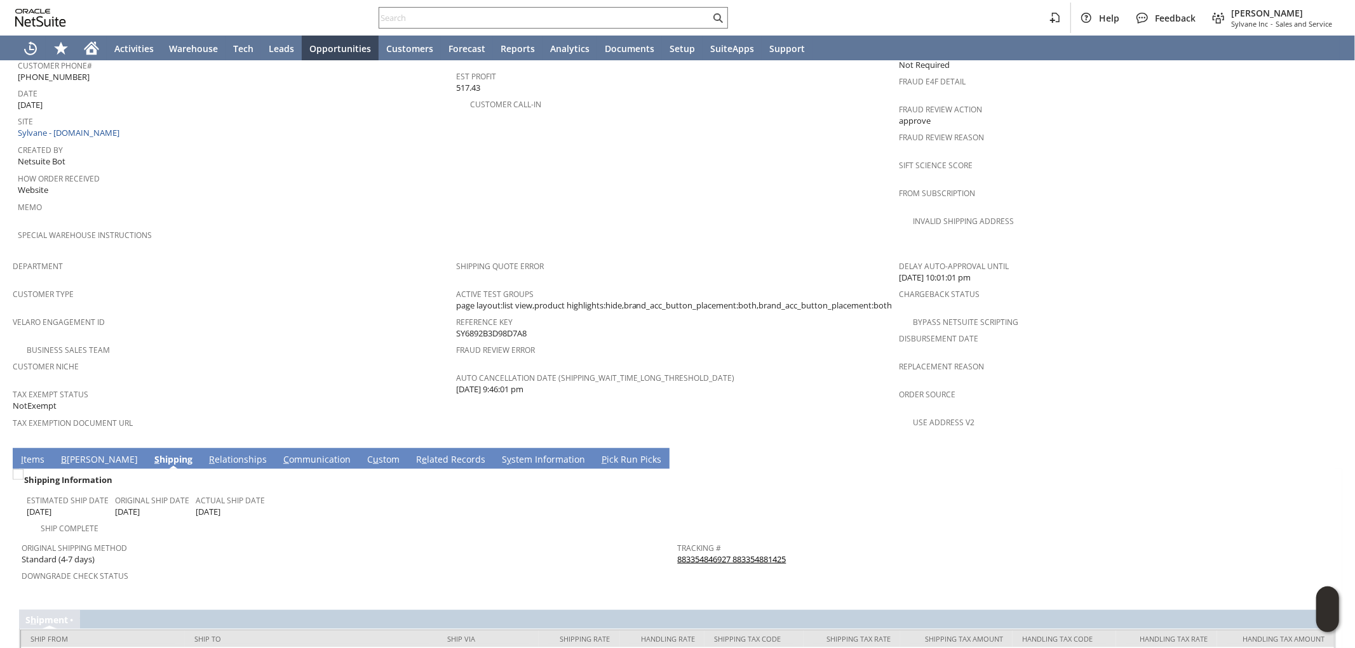
click at [36, 453] on link "I tems" at bounding box center [33, 460] width 30 height 14
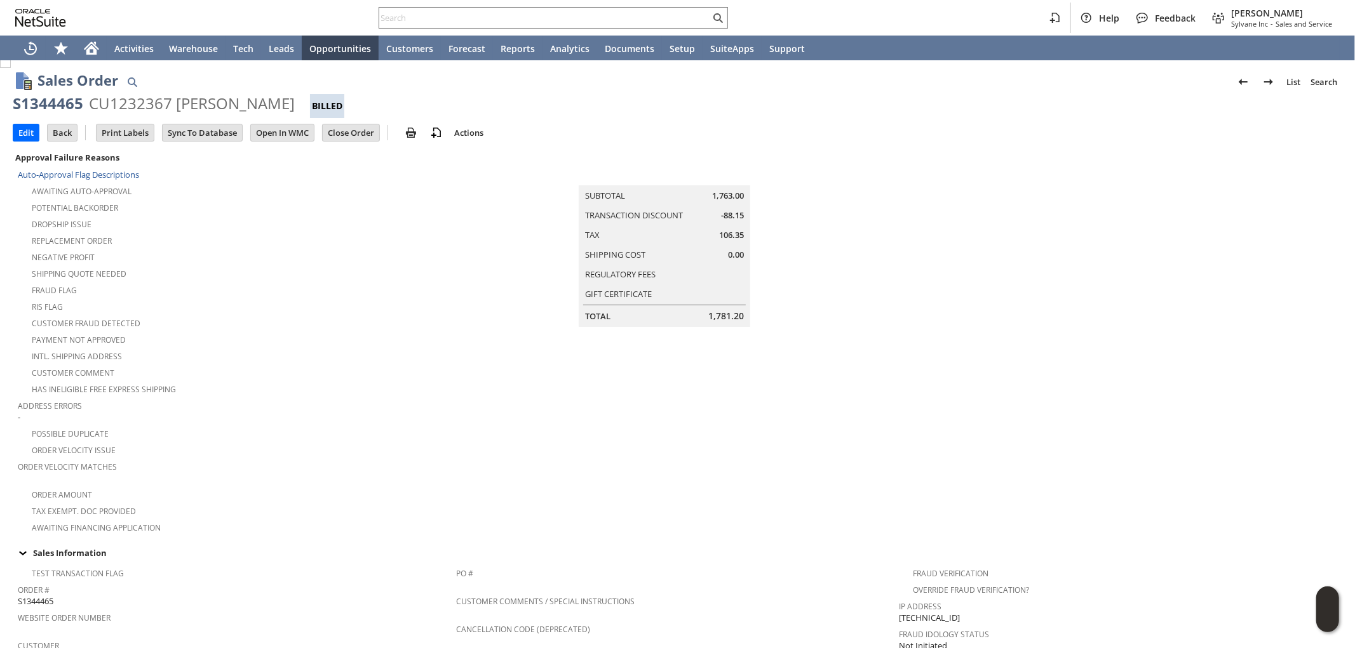
scroll to position [0, 0]
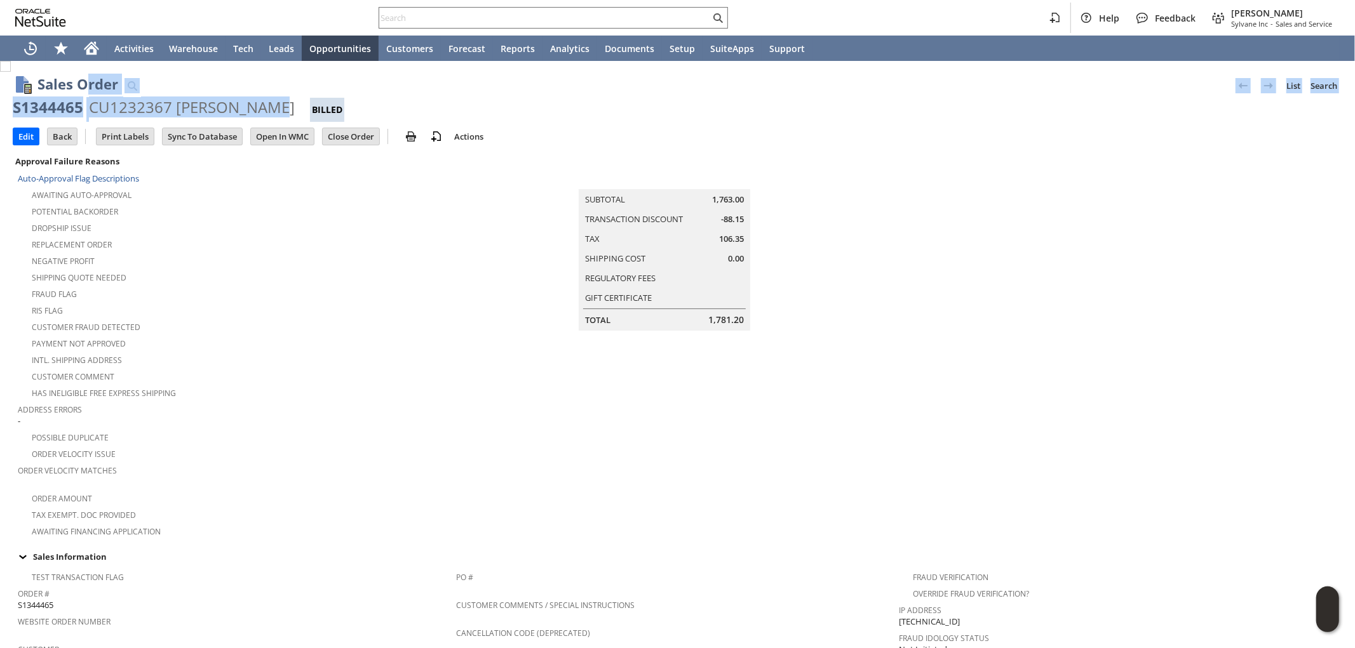
drag, startPoint x: 268, startPoint y: 105, endPoint x: 90, endPoint y: 93, distance: 178.2
click at [90, 95] on div "Sales Order List Search S1344465 CU1232367 Carlos Henao Billed Go" at bounding box center [677, 93] width 1329 height 58
copy div "rder List Search S1344465 CU1232367 Carlos Henao"
click at [97, 111] on div "CU1232367 Carlos Henao" at bounding box center [192, 107] width 206 height 20
drag, startPoint x: 90, startPoint y: 109, endPoint x: 265, endPoint y: 108, distance: 175.9
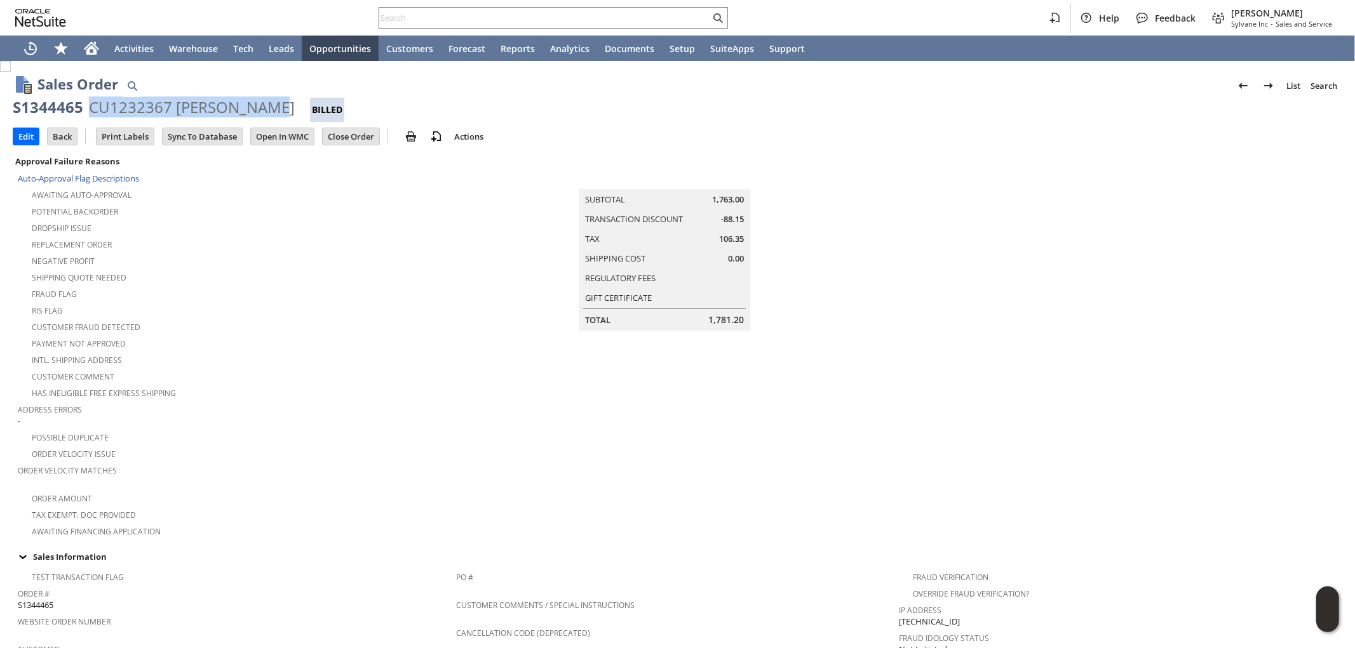
click at [265, 108] on div "CU1232367 Carlos Henao" at bounding box center [192, 107] width 206 height 20
copy div "CU1232367 Carlos Henao"
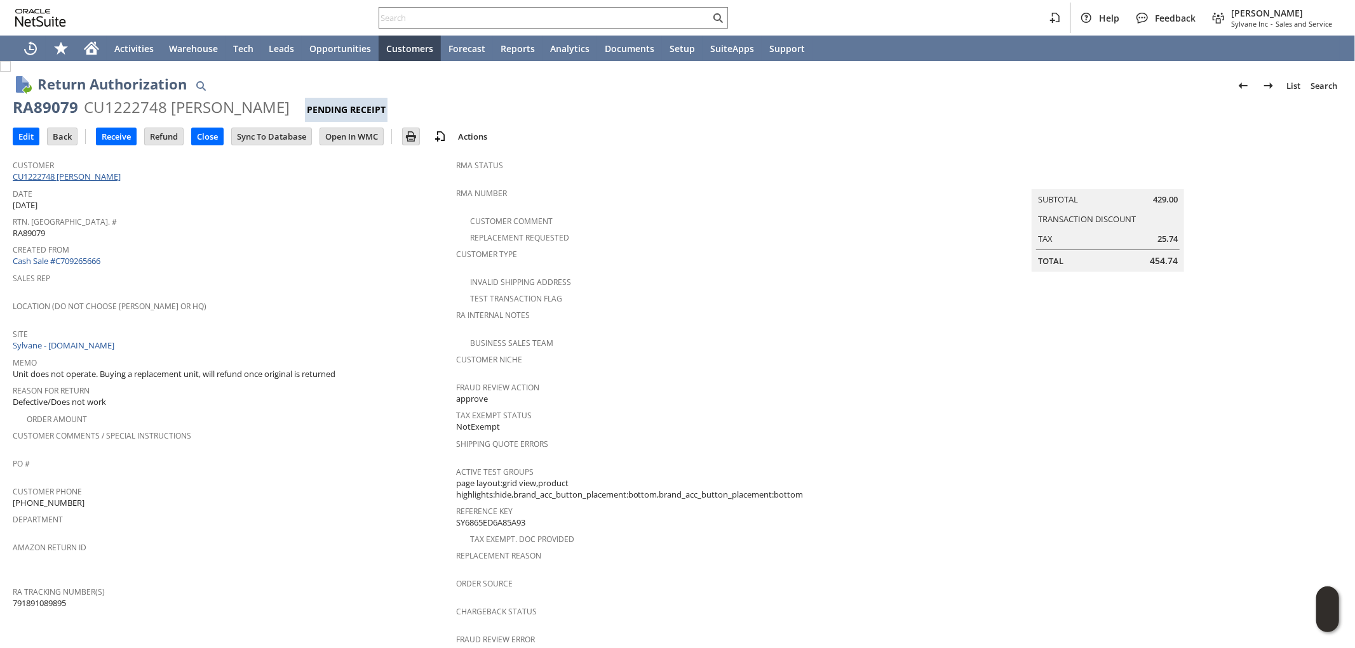
click at [88, 178] on link "CU1222748 Kristopher Wood" at bounding box center [68, 176] width 111 height 11
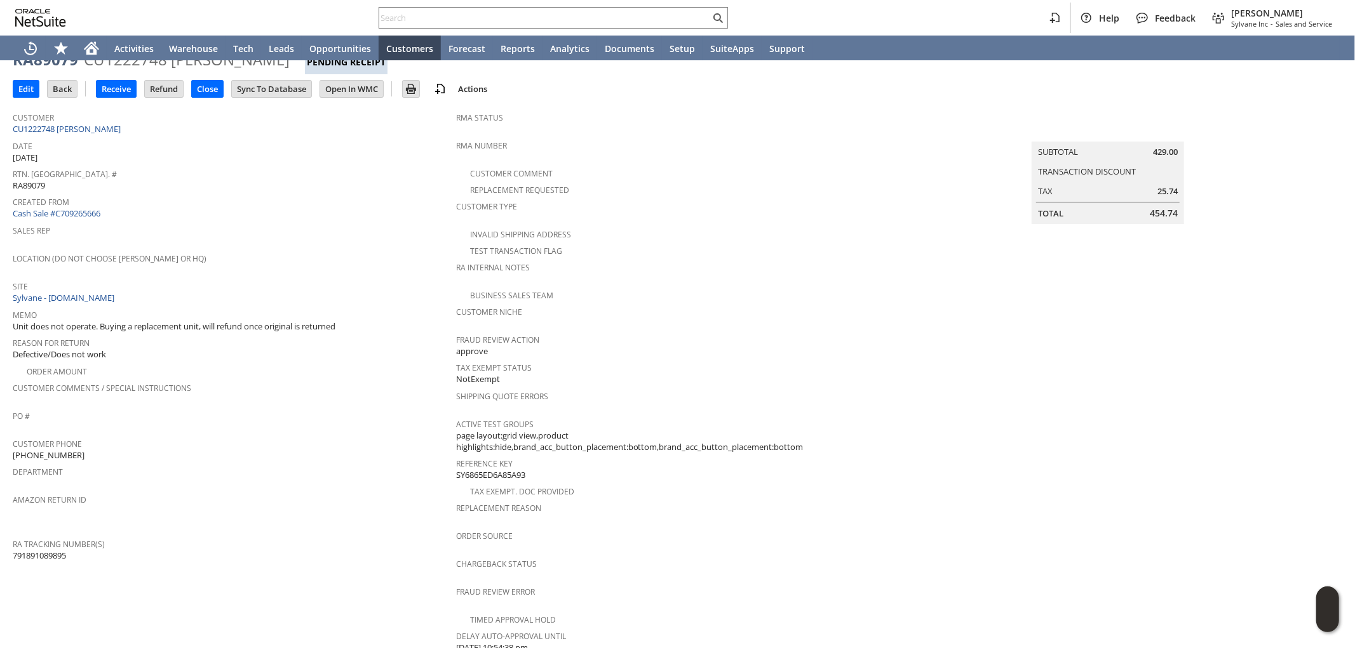
scroll to position [288, 0]
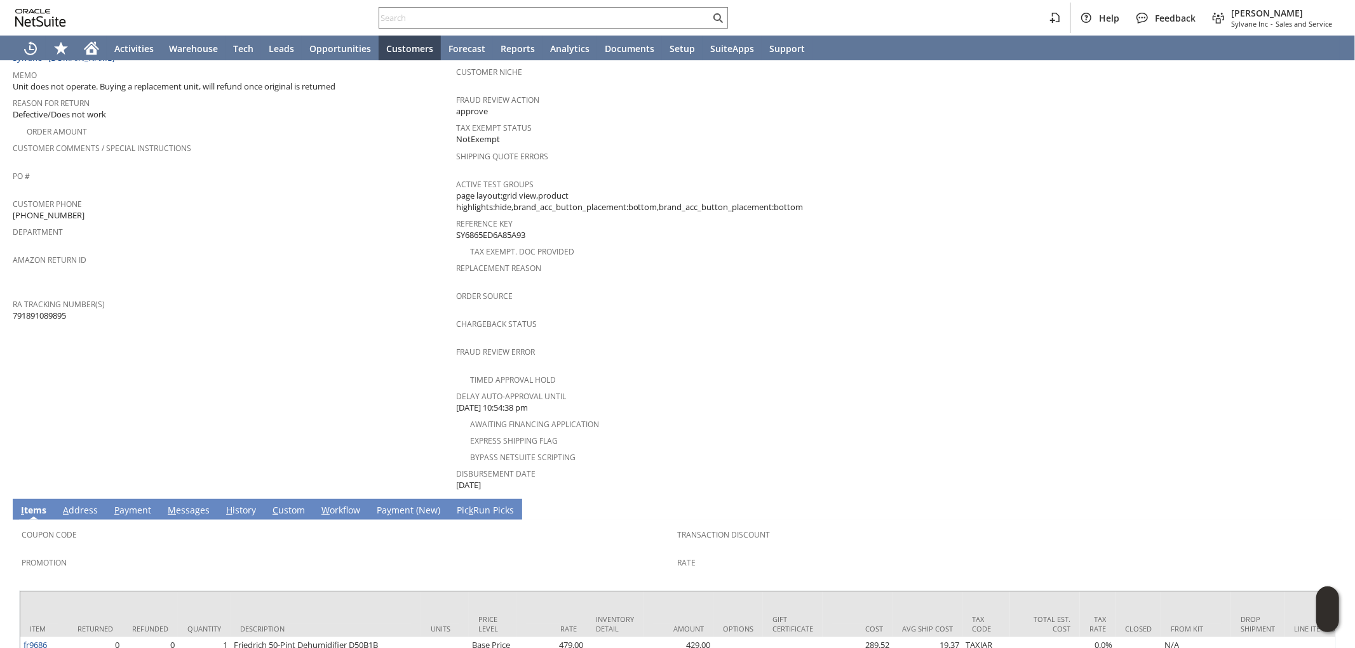
click at [238, 504] on link "H istory" at bounding box center [241, 511] width 36 height 14
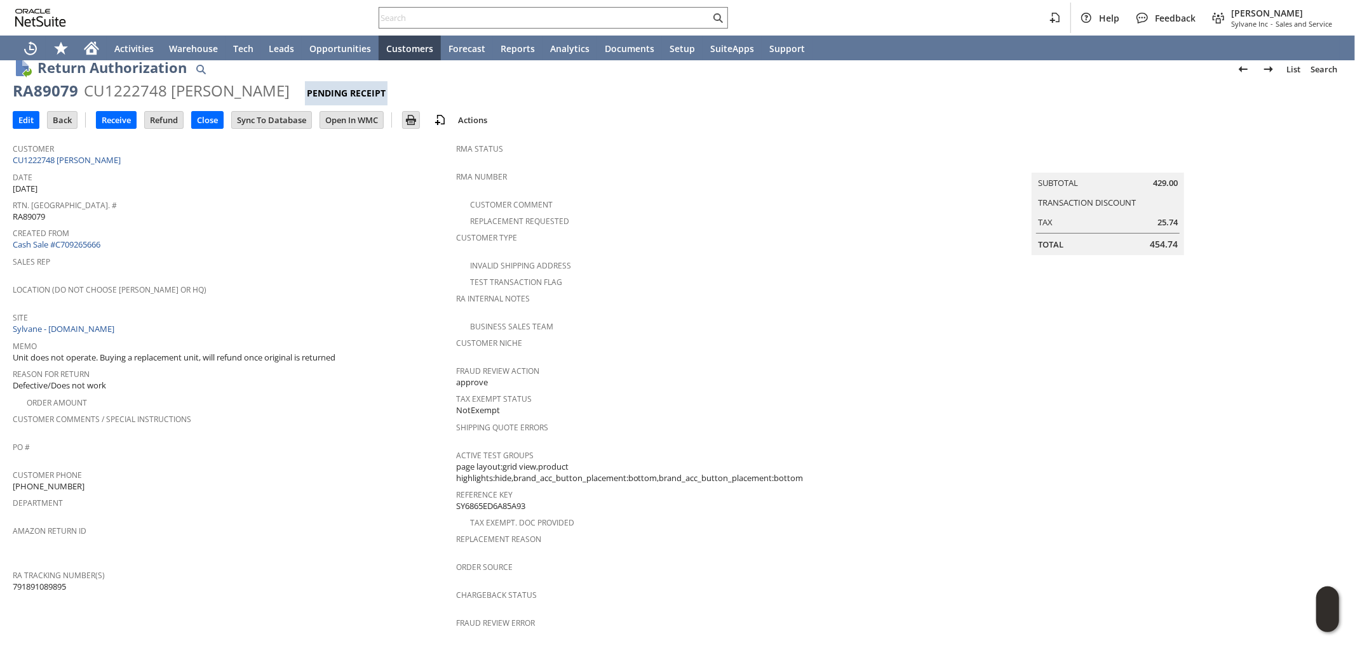
scroll to position [0, 0]
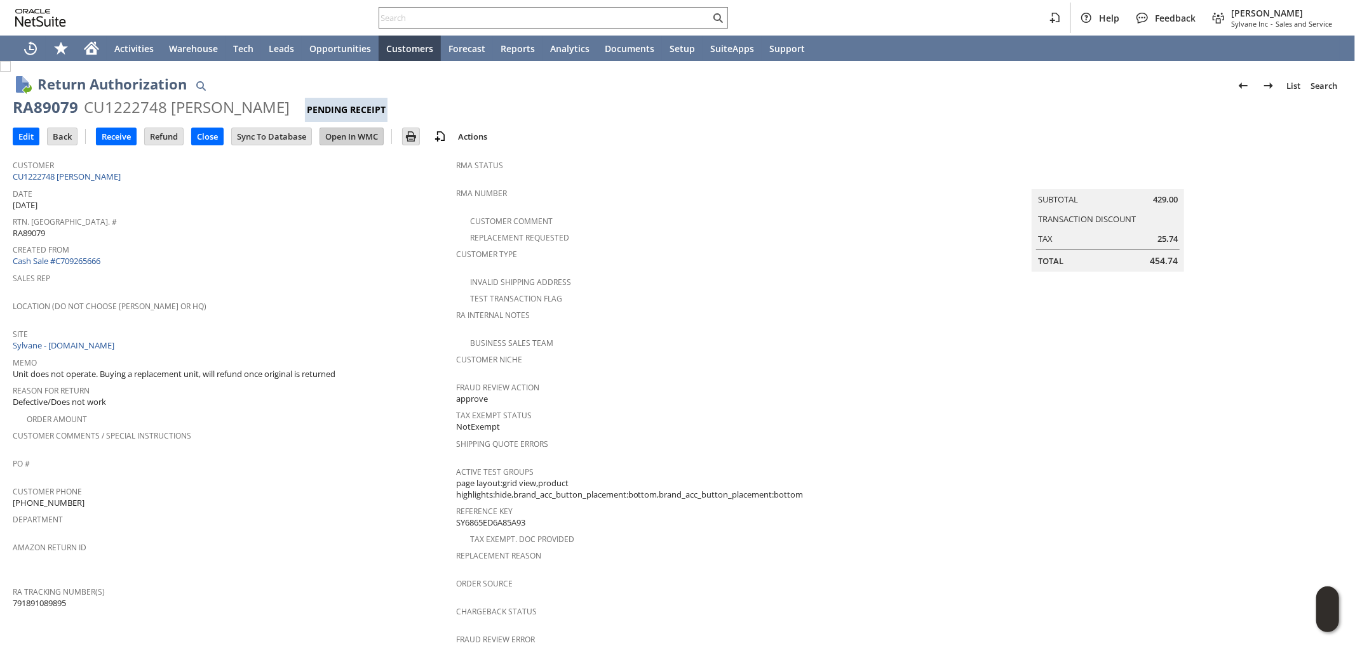
click at [364, 136] on input "Open In WMC" at bounding box center [351, 136] width 63 height 17
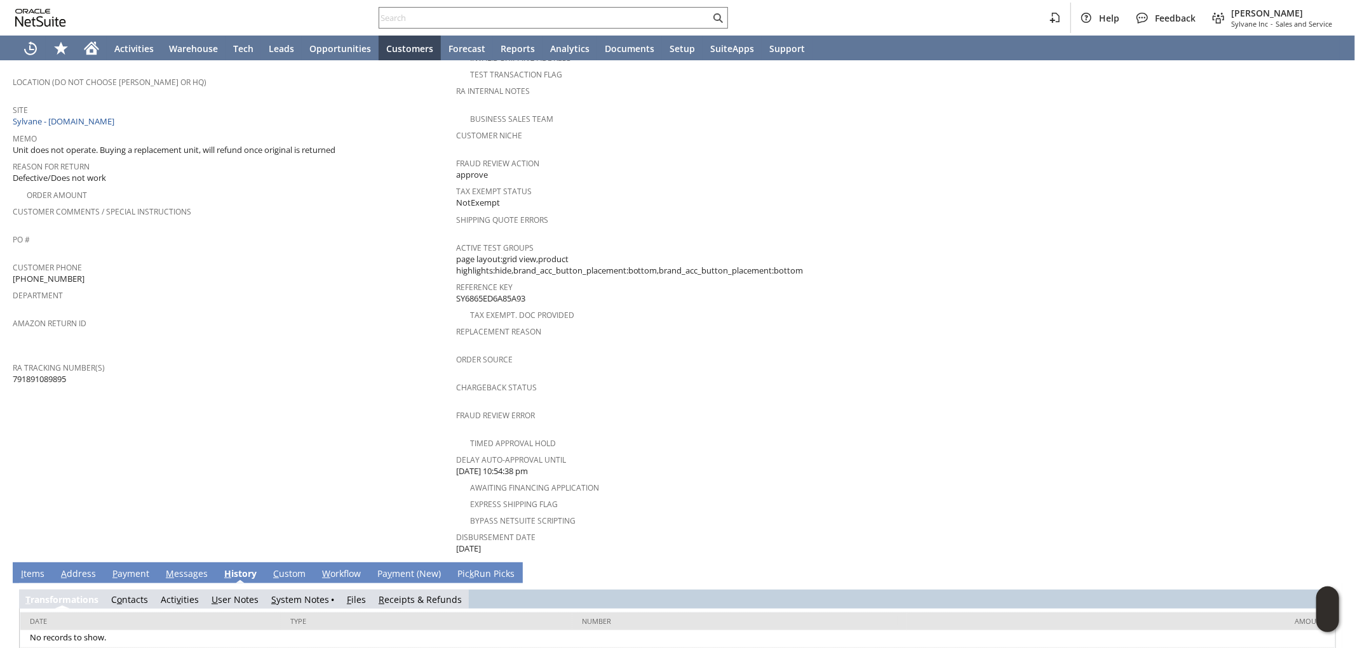
scroll to position [246, 0]
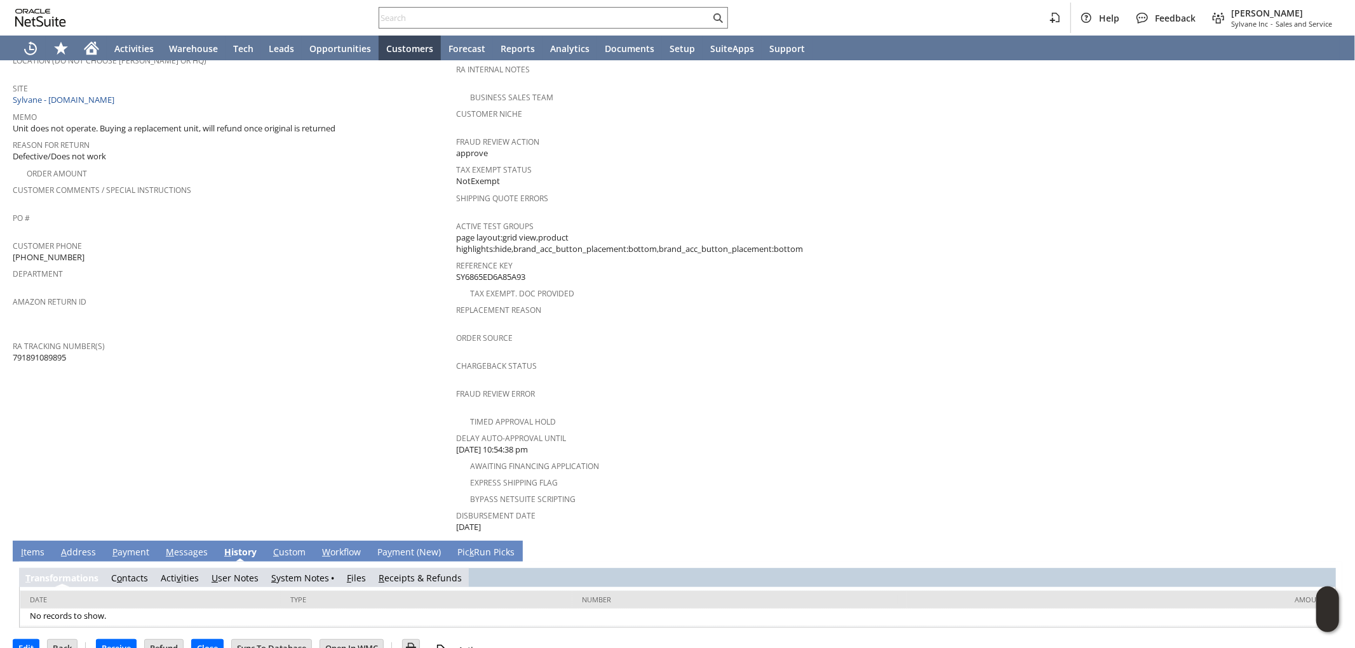
click at [297, 572] on link "S ystem Notes" at bounding box center [300, 578] width 58 height 12
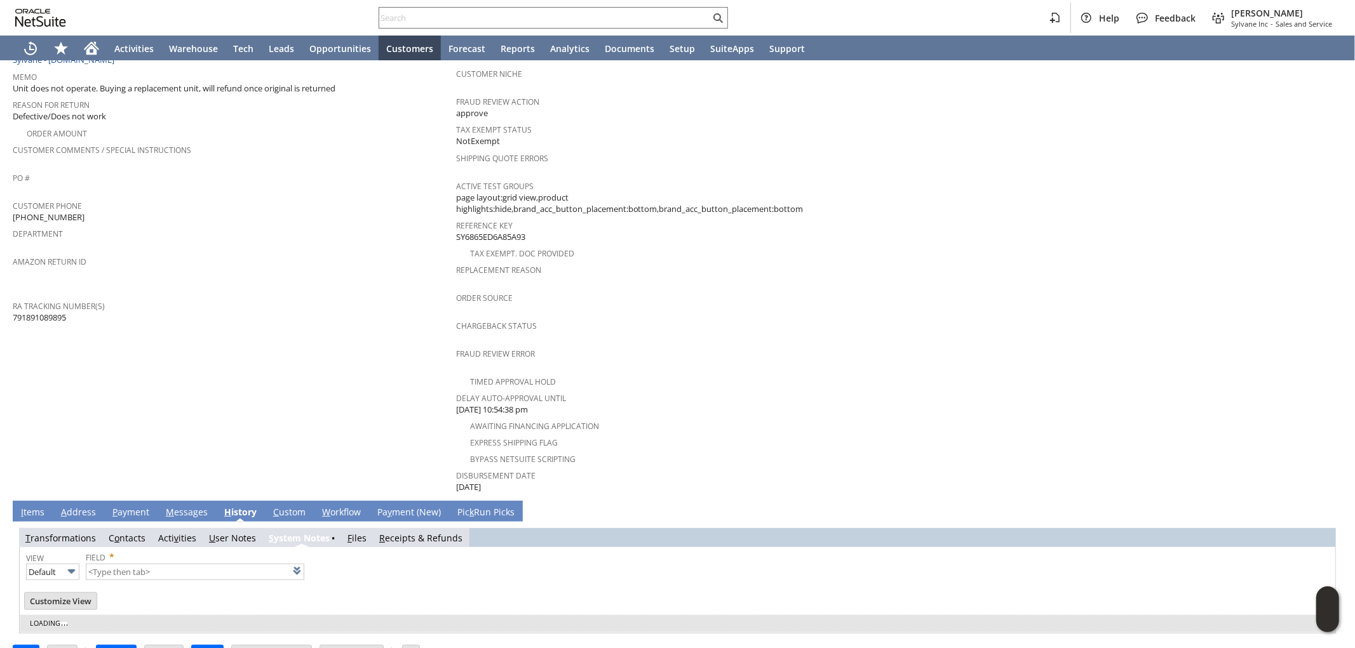
scroll to position [290, 0]
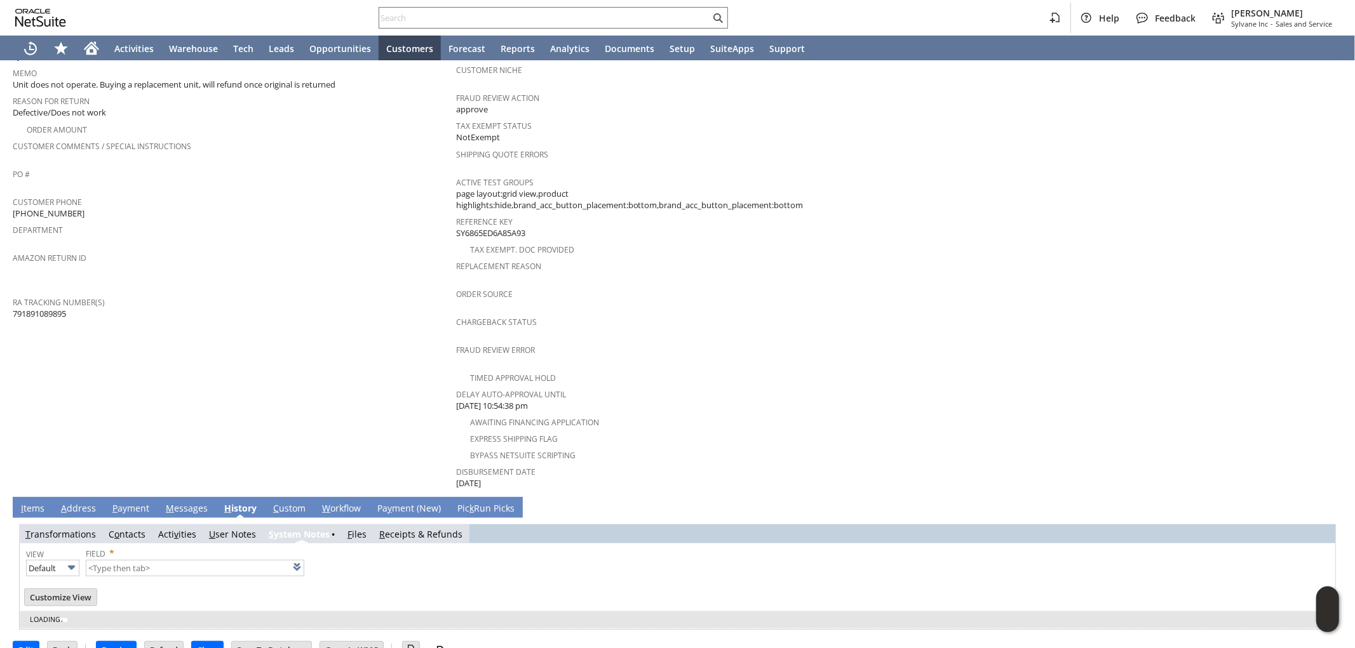
type input "1 to 25 of 80"
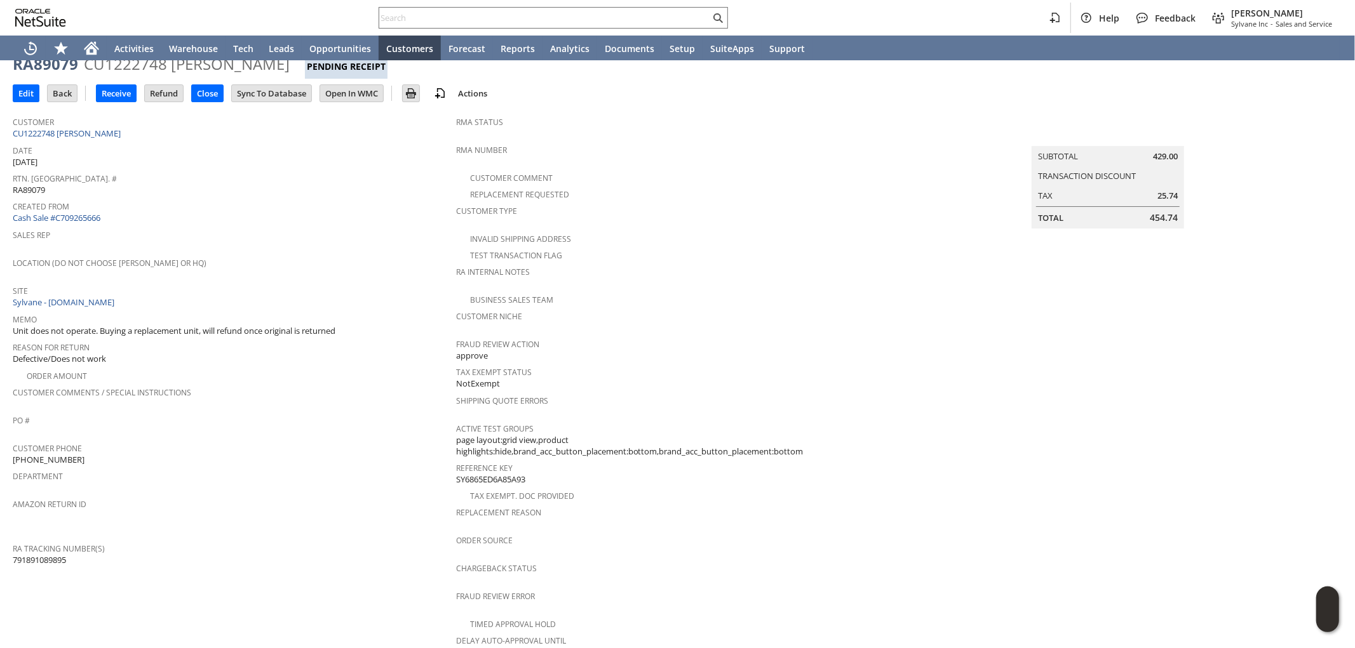
scroll to position [0, 0]
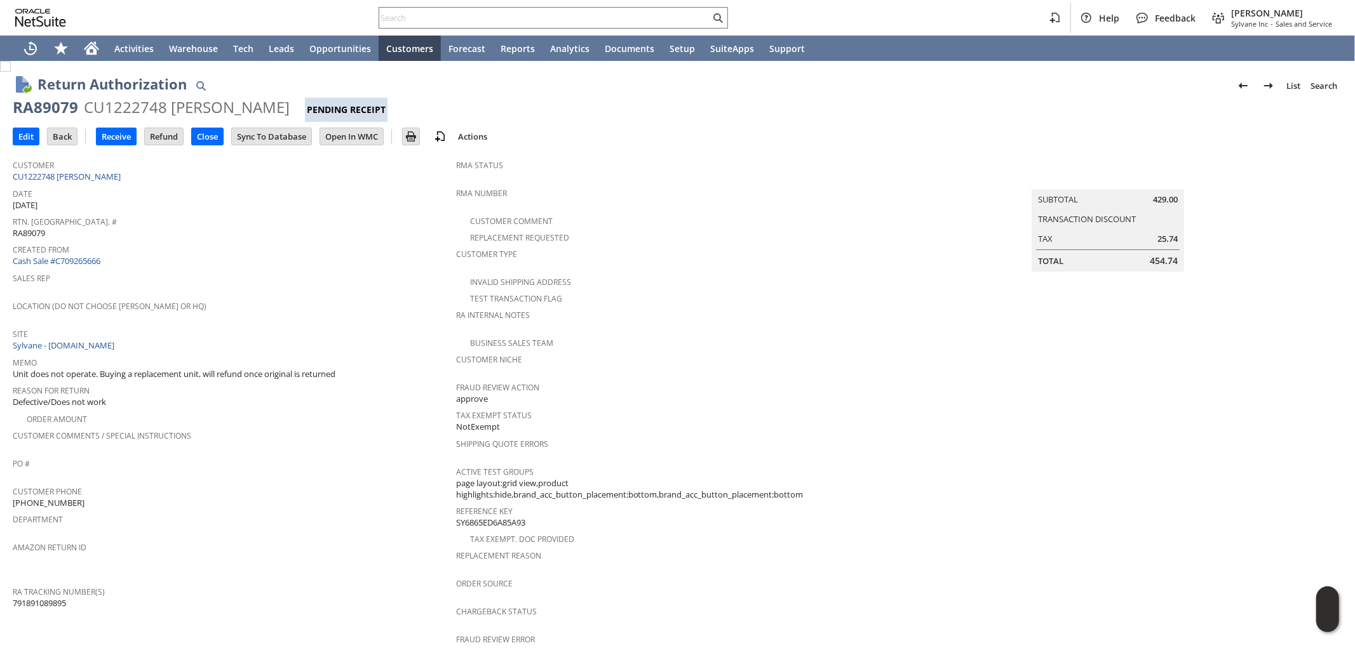
drag, startPoint x: 287, startPoint y: 105, endPoint x: 84, endPoint y: 112, distance: 203.4
click at [84, 112] on div "CU1222748 Kristopher Wood" at bounding box center [187, 107] width 206 height 20
copy div "CU1222748 Kristopher Wood"
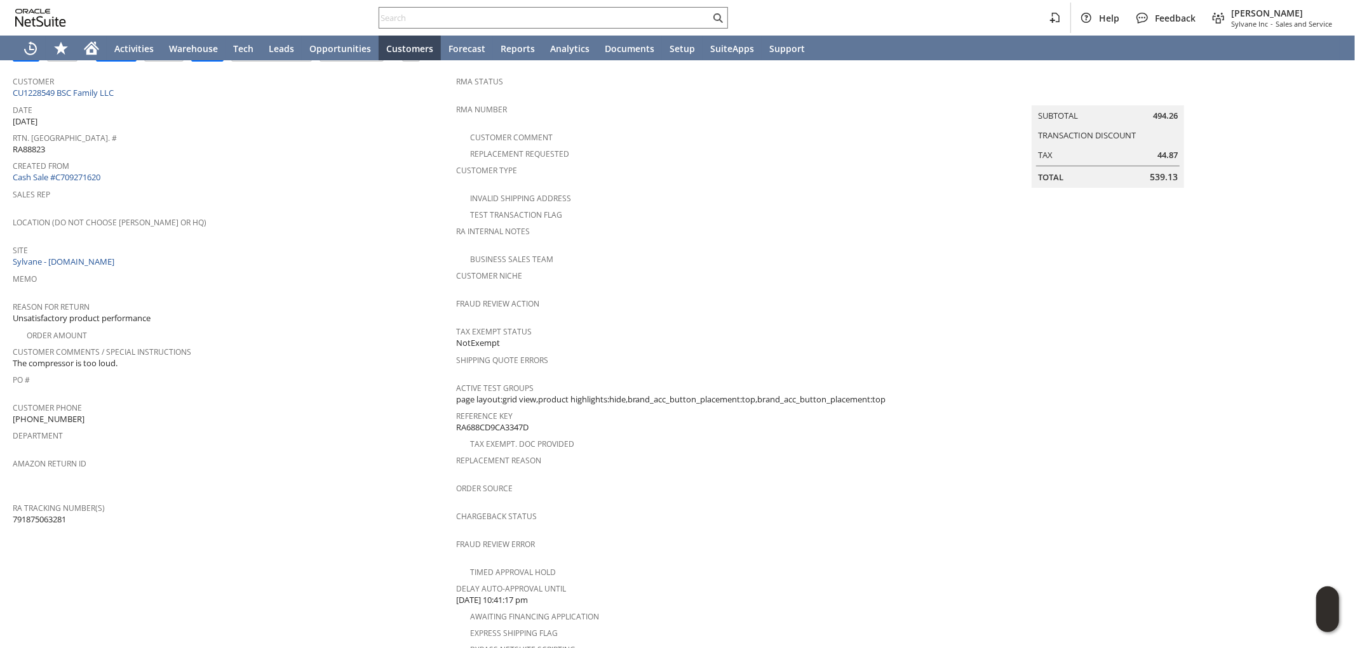
scroll to position [255, 0]
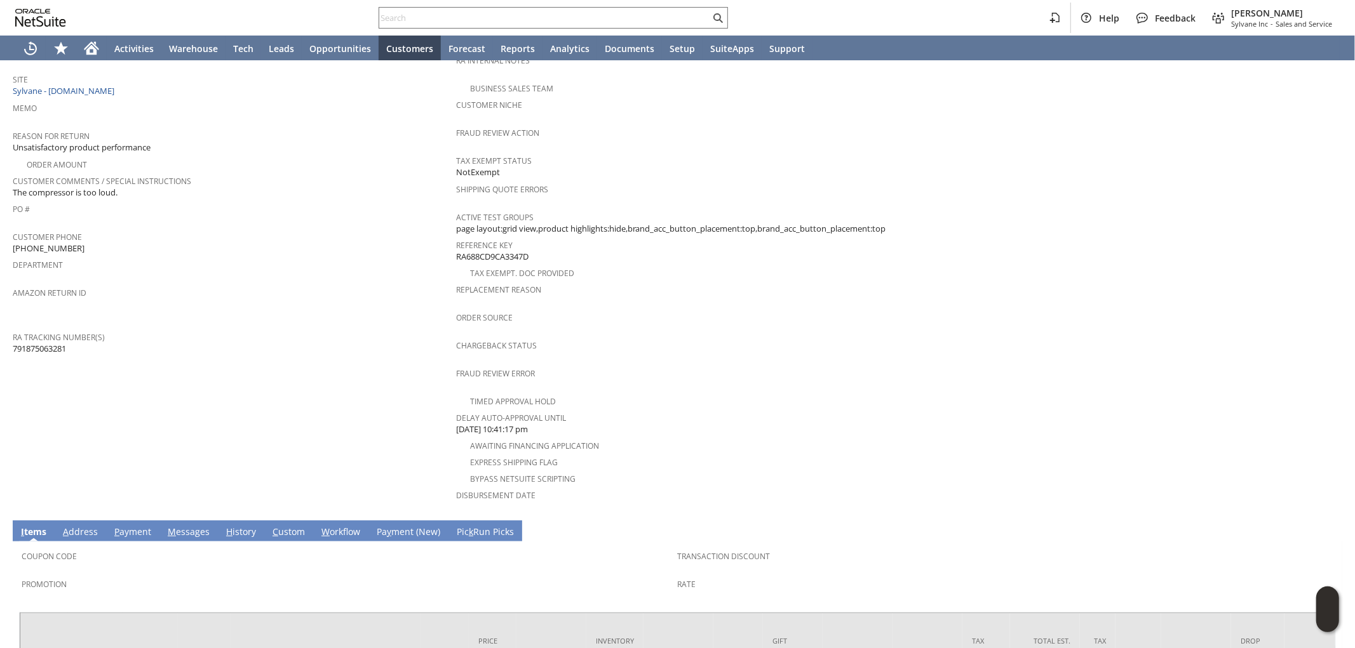
drag, startPoint x: 75, startPoint y: 331, endPoint x: 15, endPoint y: 333, distance: 60.4
click at [15, 333] on div "RA Tracking Number(s) 791875063281" at bounding box center [231, 341] width 437 height 27
copy span "791875063281"
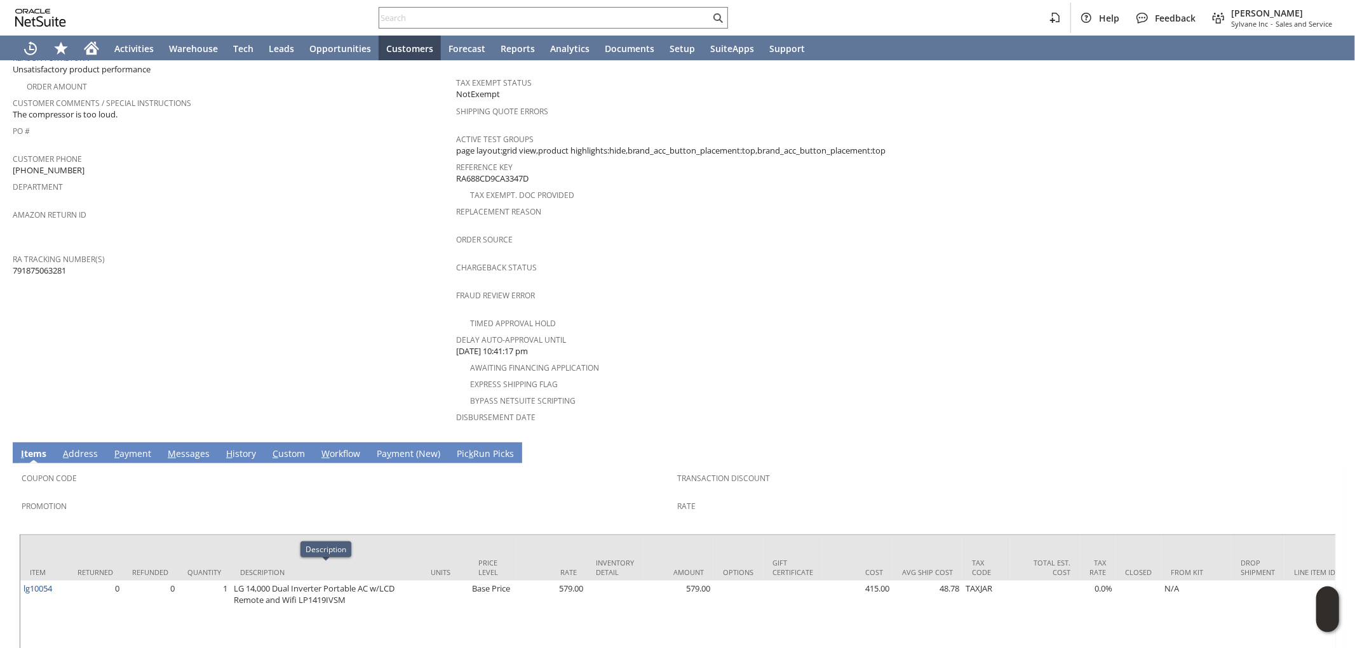
scroll to position [325, 0]
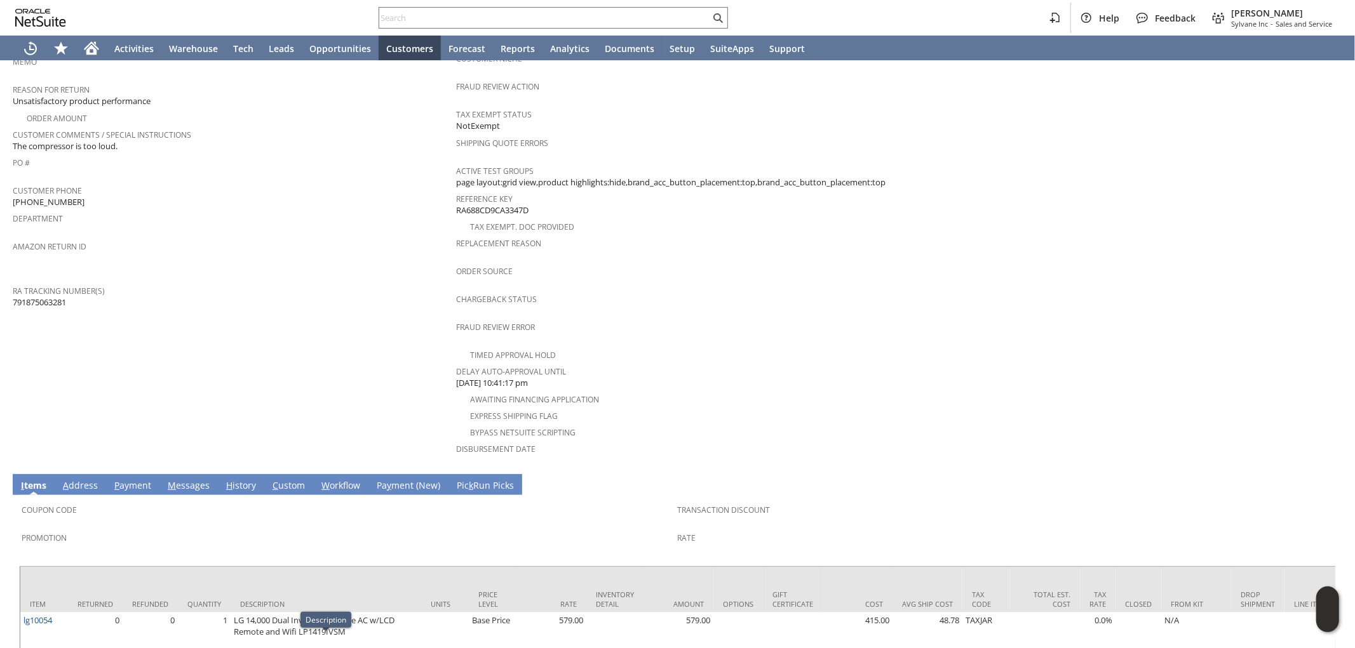
drag, startPoint x: 137, startPoint y: 440, endPoint x: 112, endPoint y: 459, distance: 31.8
click at [137, 441] on div "Return Authorization List Search RA88823 CU1228549 BSC Family LLC Pending Recei…" at bounding box center [677, 260] width 1355 height 1000
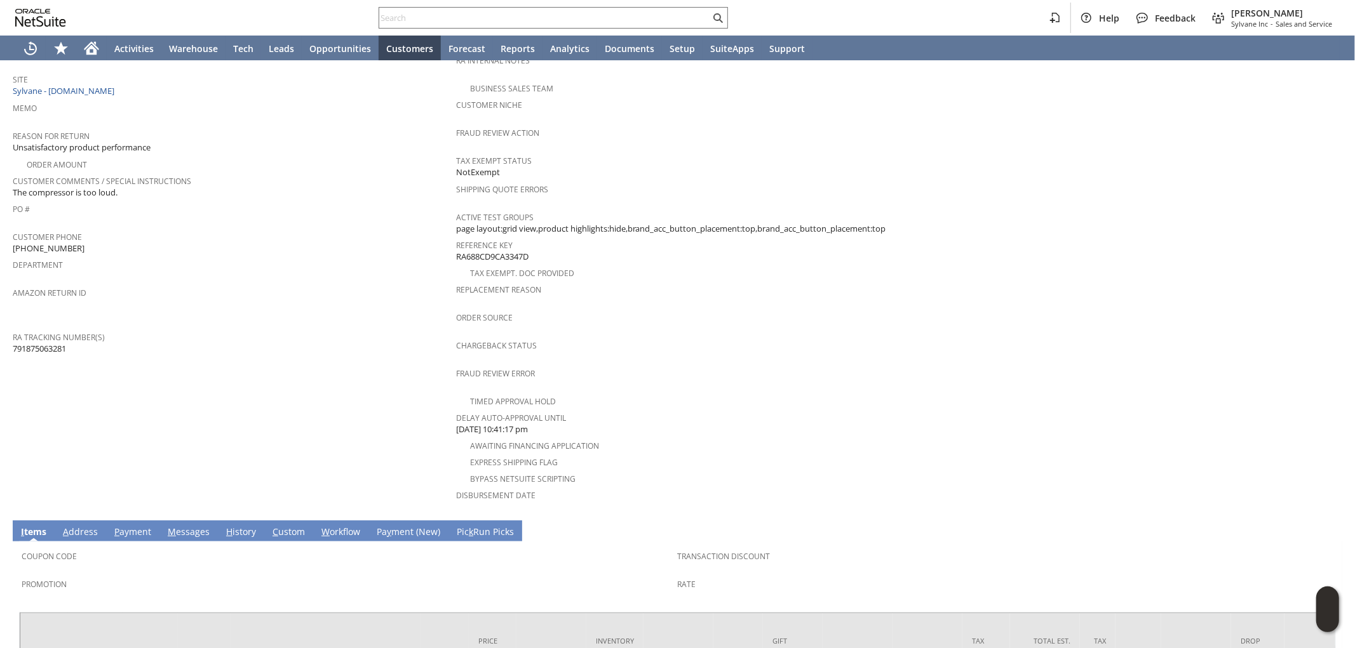
click at [78, 526] on link "A ddress" at bounding box center [80, 533] width 41 height 14
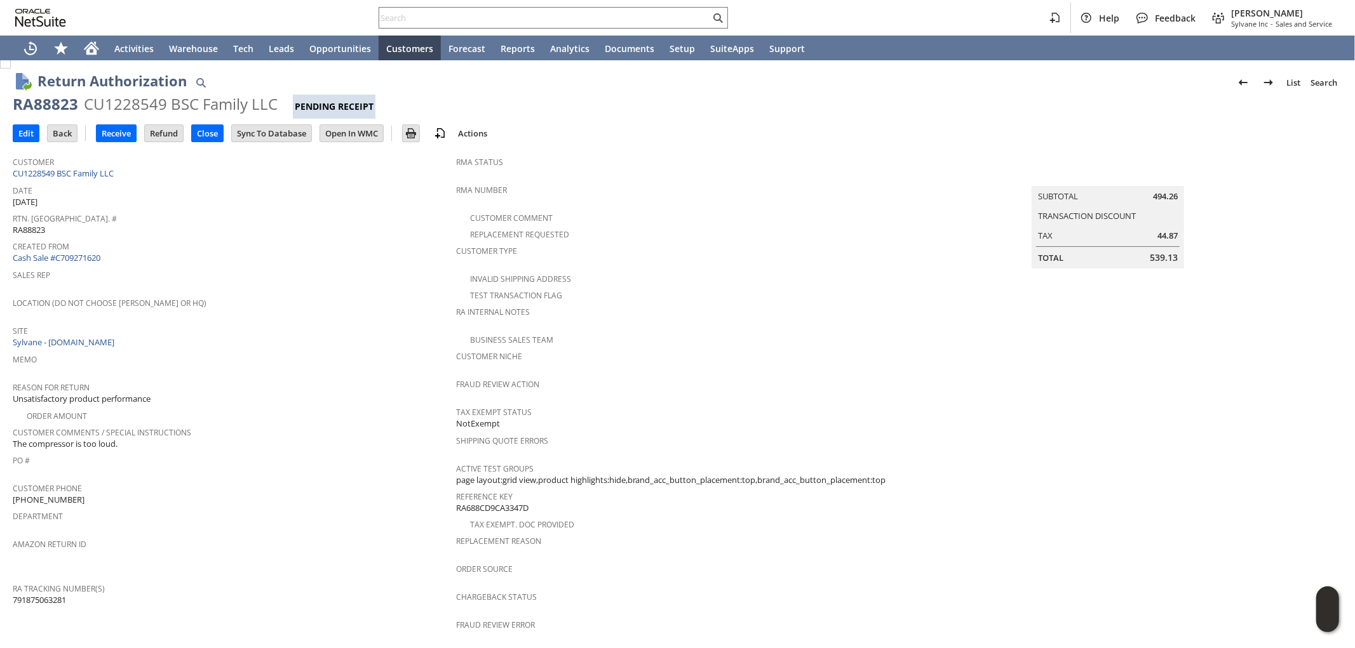
scroll to position [0, 0]
drag, startPoint x: 71, startPoint y: 109, endPoint x: 8, endPoint y: 111, distance: 62.9
click at [8, 111] on div "Return Authorization List Search RA88823 CU1228549 BSC Family LLC Pending Recei…" at bounding box center [677, 493] width 1355 height 864
copy div "RA88823"
click at [19, 135] on input "Edit" at bounding box center [25, 136] width 25 height 17
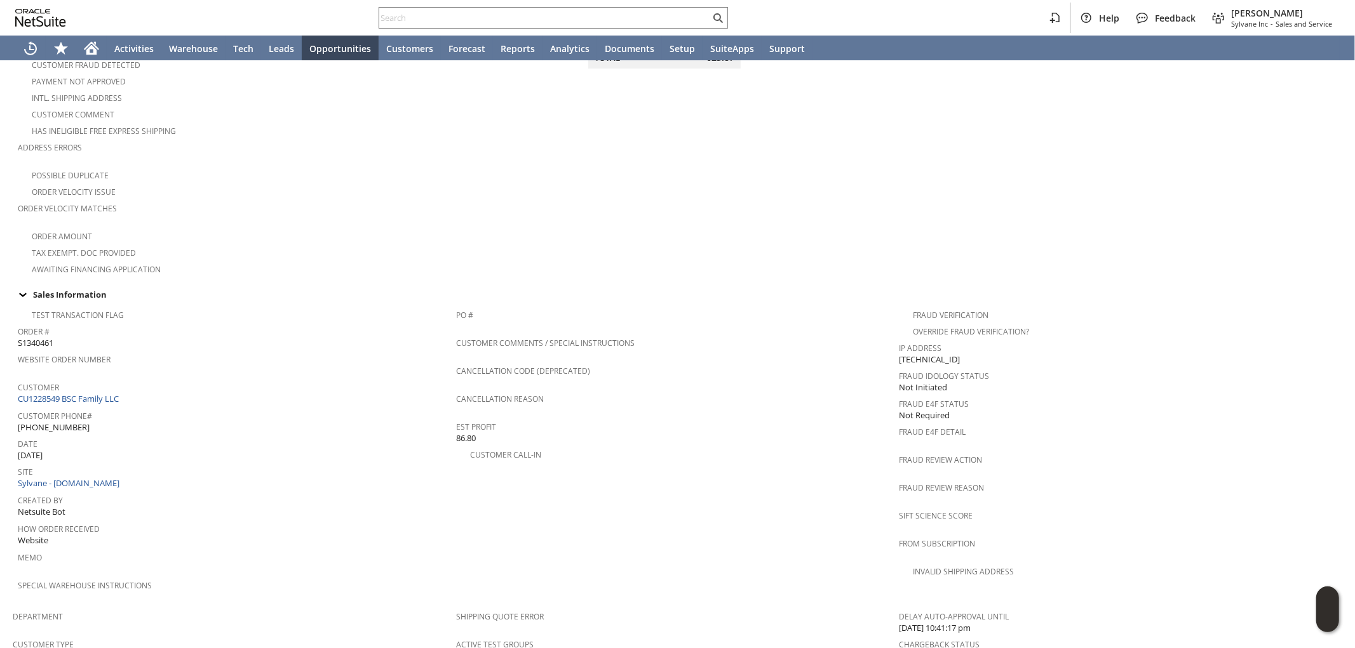
scroll to position [211, 0]
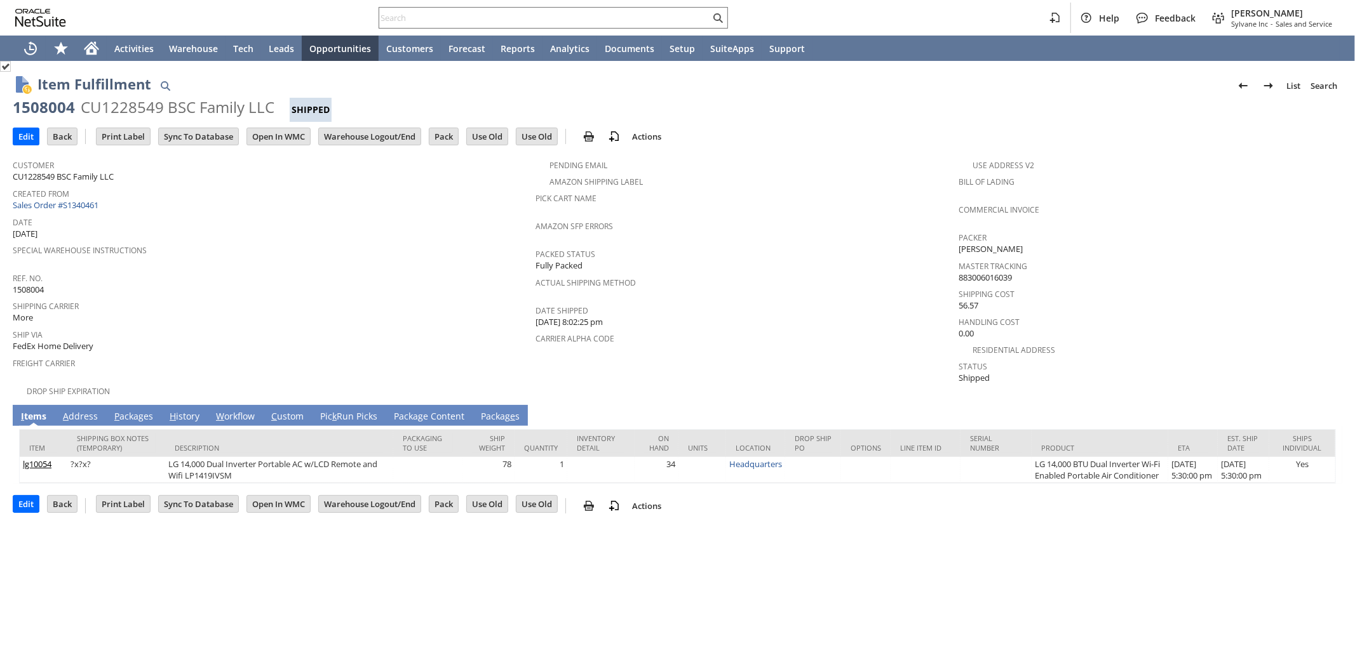
click at [84, 410] on link "A ddress" at bounding box center [80, 417] width 41 height 14
click at [90, 410] on link "A ddress" at bounding box center [80, 417] width 41 height 14
click at [78, 410] on link "A ddress" at bounding box center [80, 417] width 41 height 14
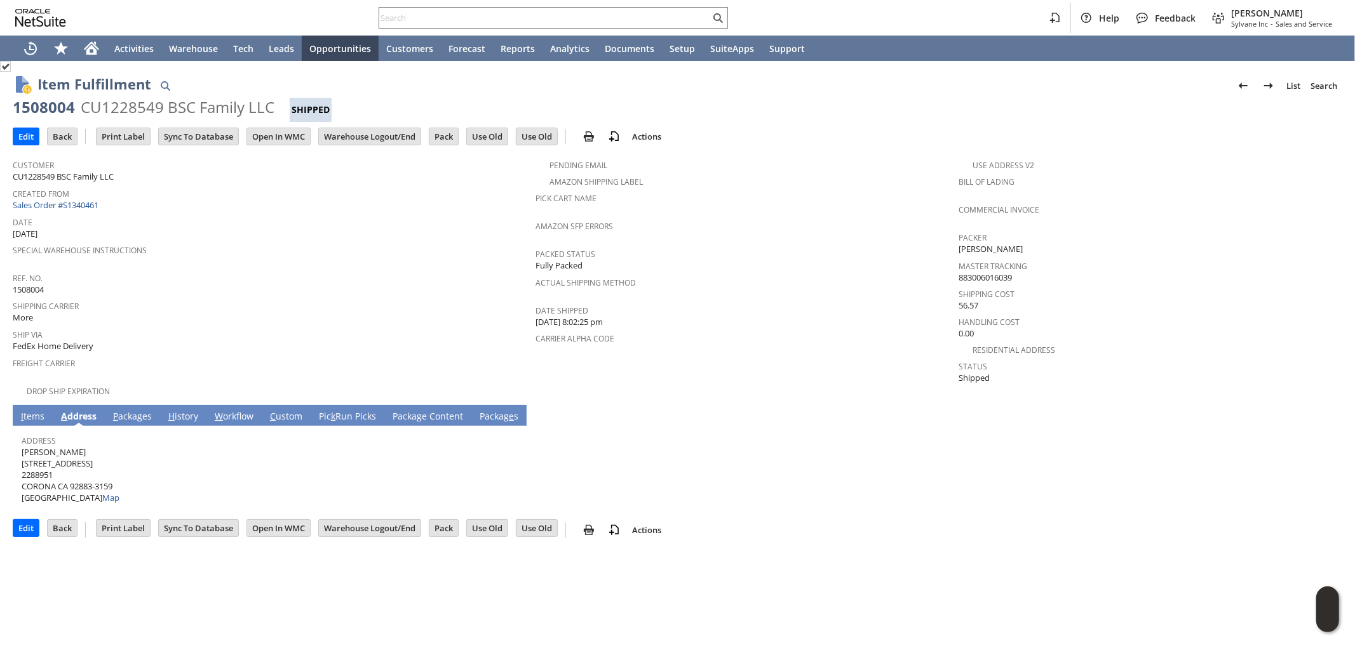
drag, startPoint x: 68, startPoint y: 439, endPoint x: 23, endPoint y: 441, distance: 45.2
click at [23, 446] on span "[PERSON_NAME] [STREET_ADDRESS] Map" at bounding box center [71, 475] width 98 height 58
copy span "[PERSON_NAME]"
drag, startPoint x: 95, startPoint y: 446, endPoint x: 102, endPoint y: 448, distance: 6.5
click at [100, 448] on span "[PERSON_NAME] [STREET_ADDRESS] Map" at bounding box center [71, 475] width 98 height 58
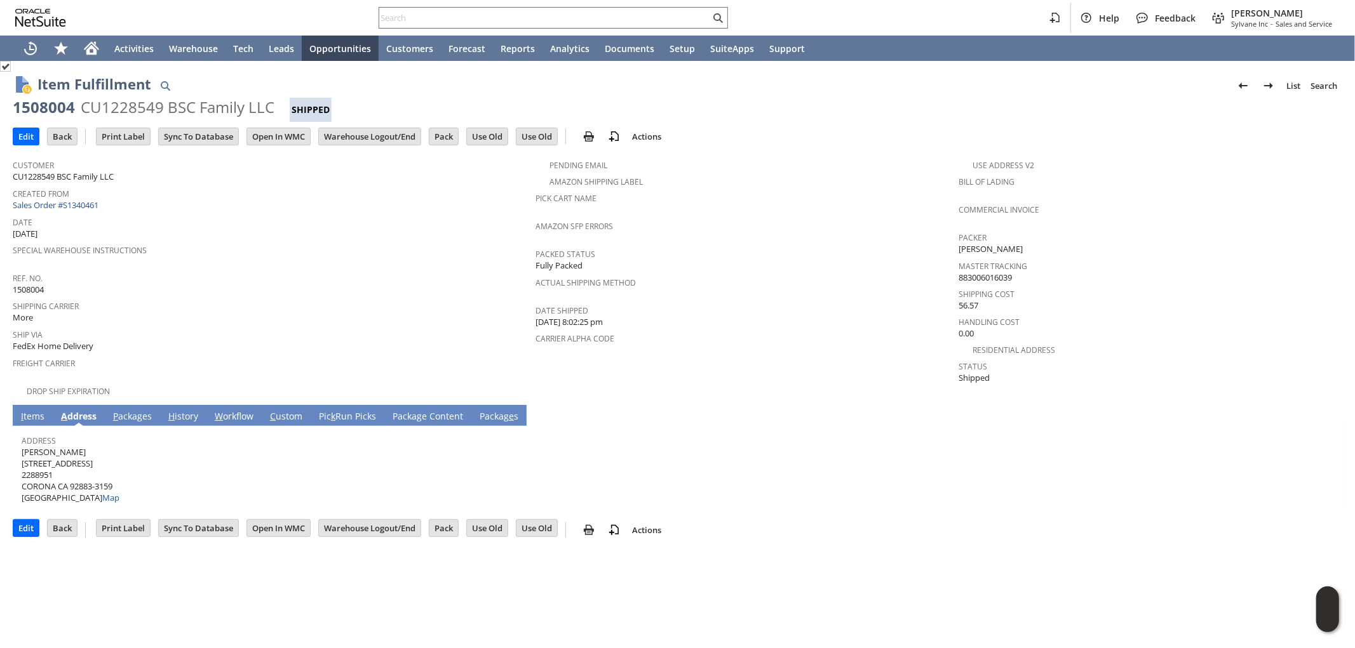
click at [104, 451] on span "[PERSON_NAME] [STREET_ADDRESS] Map" at bounding box center [71, 475] width 98 height 58
drag, startPoint x: 104, startPoint y: 451, endPoint x: 28, endPoint y: 449, distance: 75.6
click at [28, 449] on span "Cyrus Fields 25547 RED HAWK RD 2288951 CORONA CA 92883-3159 United States Map" at bounding box center [71, 475] width 98 height 58
copy span "[STREET_ADDRESS]"
drag, startPoint x: 70, startPoint y: 470, endPoint x: 123, endPoint y: 450, distance: 57.1
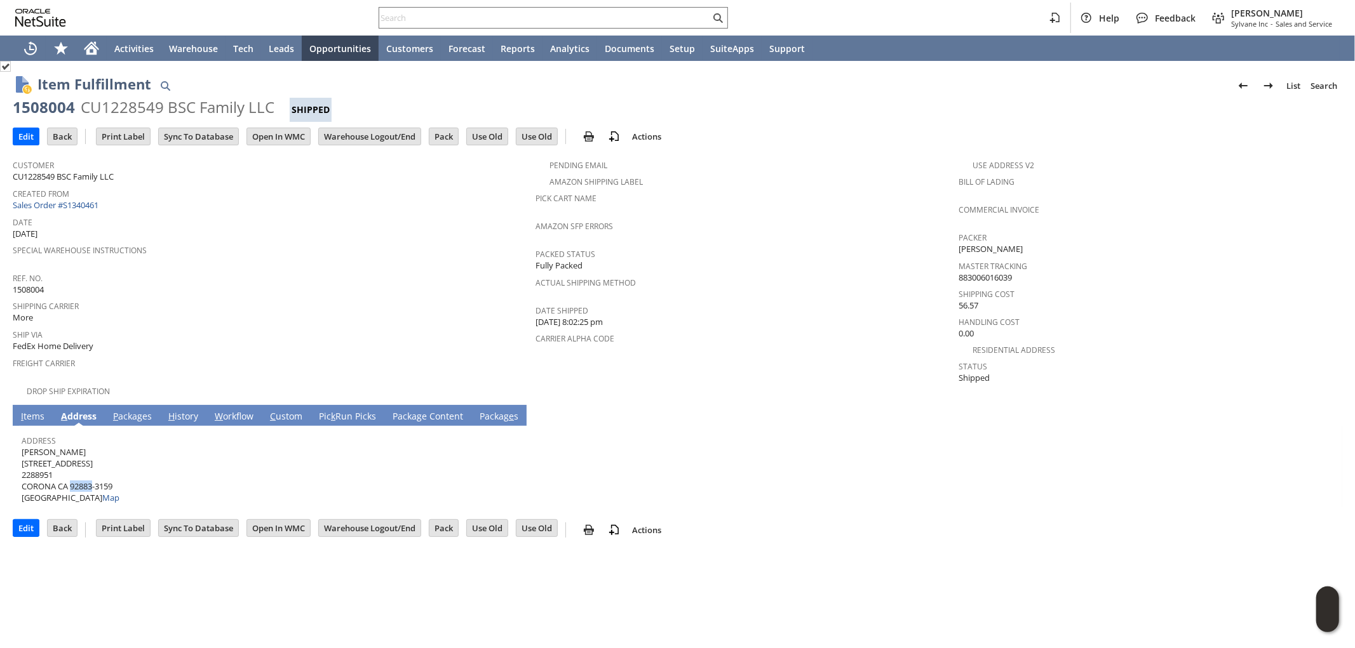
click at [93, 470] on span "Cyrus Fields 25547 RED HAWK RD 2288951 CORONA CA 92883-3159 United States Map" at bounding box center [71, 475] width 98 height 58
copy span "92883"
click at [135, 410] on link "P ackages" at bounding box center [132, 417] width 45 height 14
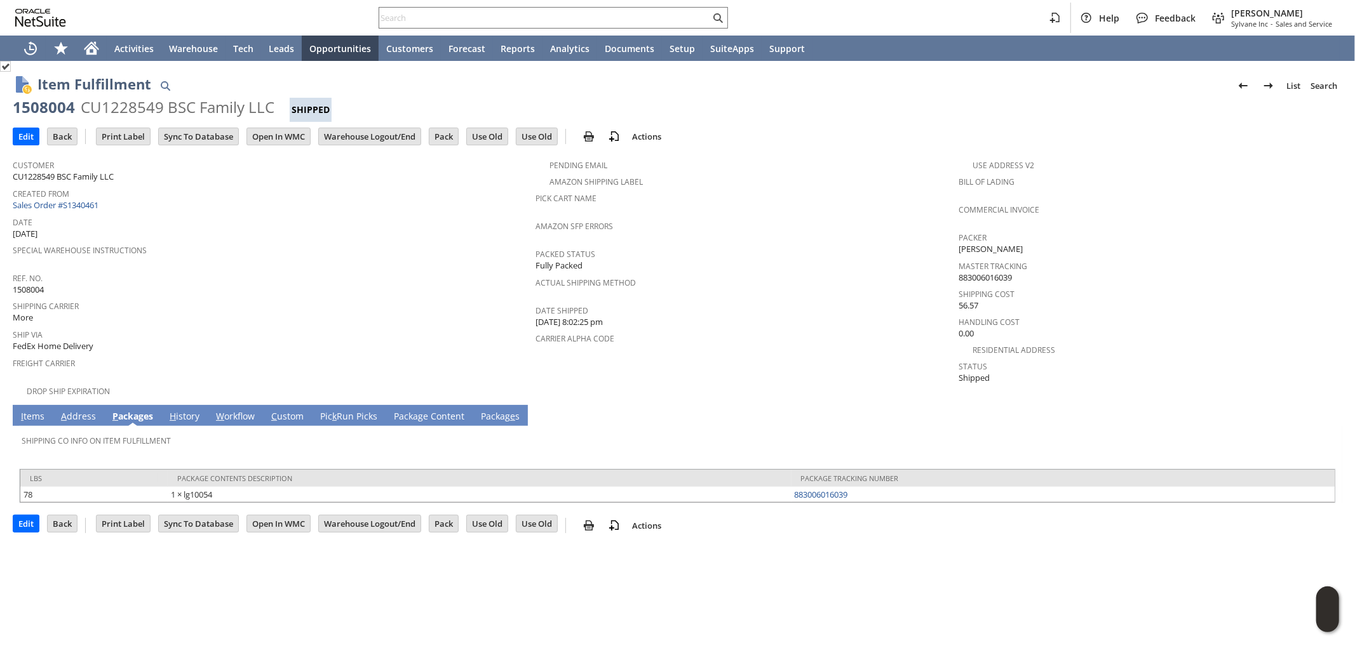
click at [32, 410] on link "I tems" at bounding box center [33, 417] width 30 height 14
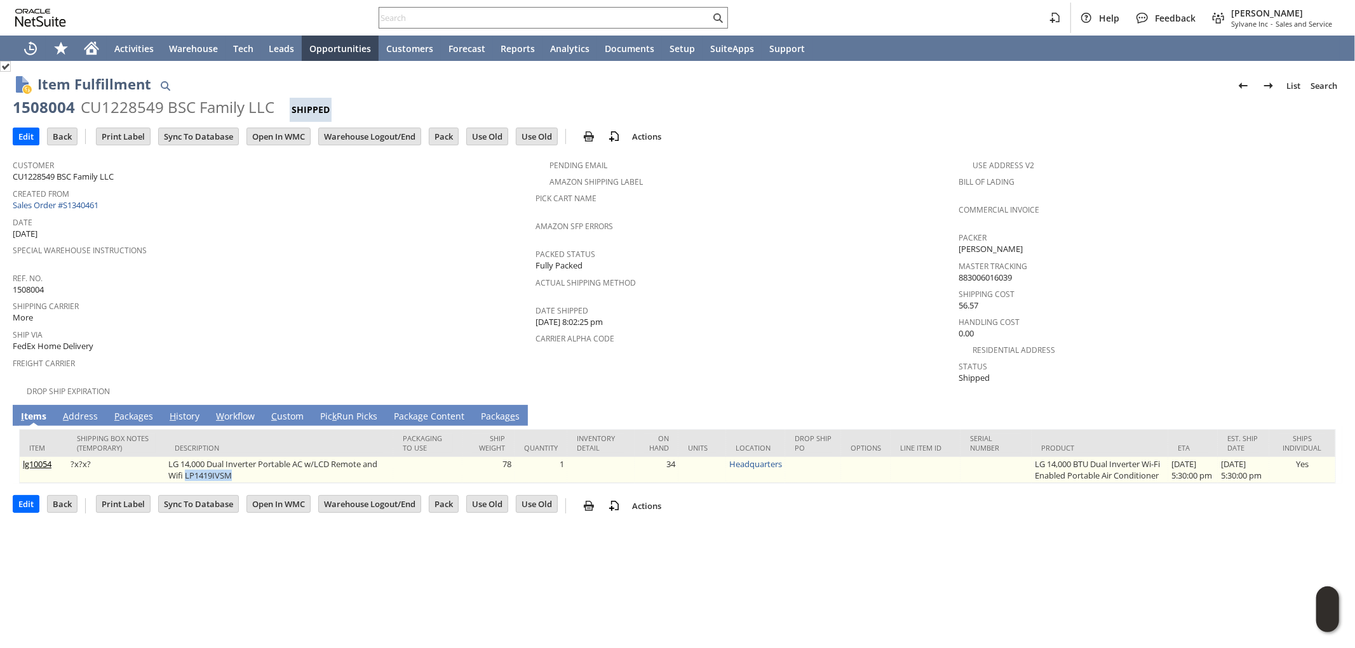
drag, startPoint x: 181, startPoint y: 465, endPoint x: 229, endPoint y: 464, distance: 47.6
click at [229, 464] on td "LG 14,000 Dual Inverter Portable AC w/LCD Remote and Wifi LP1419IVSM" at bounding box center [279, 470] width 228 height 26
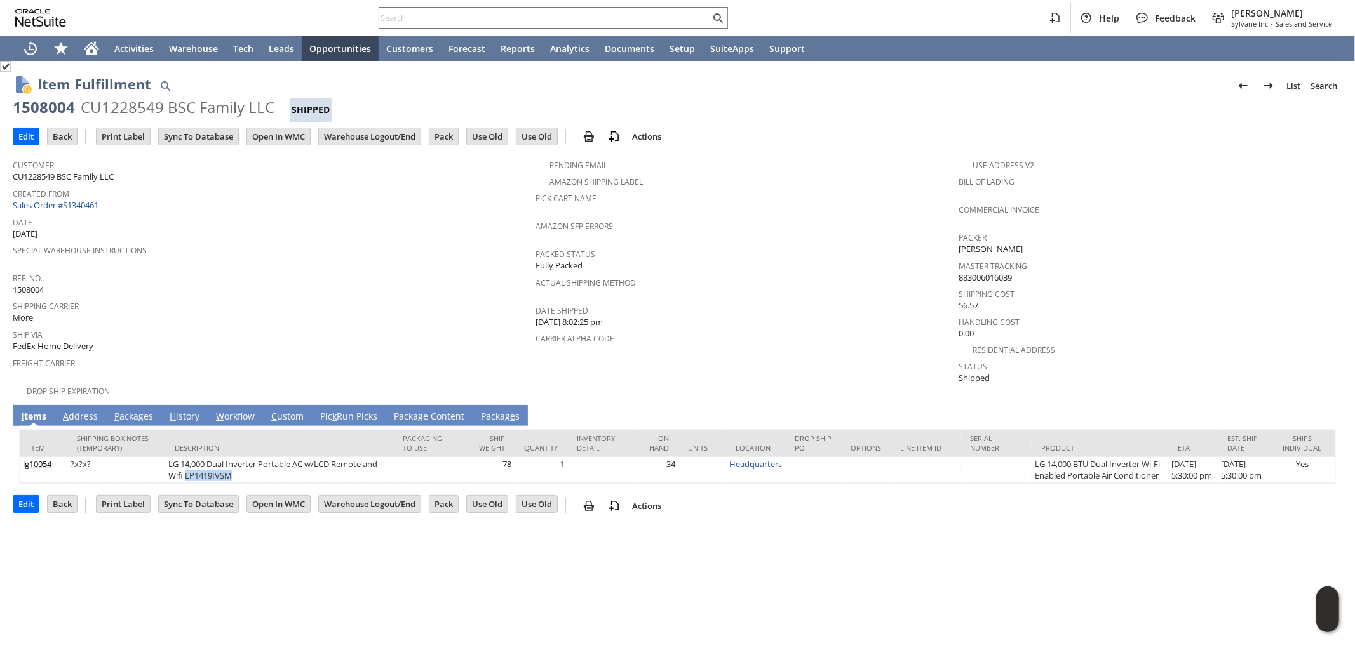
copy td "LP1419IVSM"
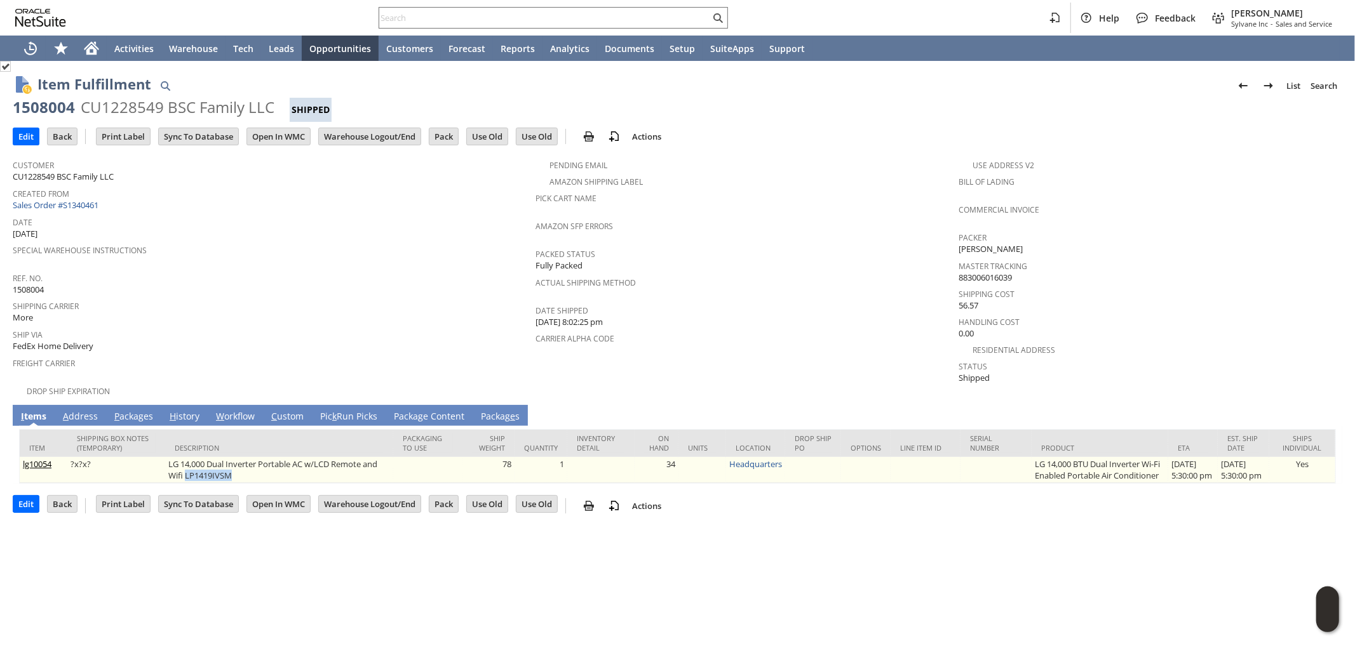
click at [202, 464] on td "LG 14,000 Dual Inverter Portable AC w/LCD Remote and Wifi LP1419IVSM" at bounding box center [279, 470] width 228 height 26
drag, startPoint x: 181, startPoint y: 464, endPoint x: 227, endPoint y: 465, distance: 46.4
click at [227, 465] on td "LG 14,000 Dual Inverter Portable AC w/LCD Remote and Wifi LP1419IVSM" at bounding box center [279, 470] width 228 height 26
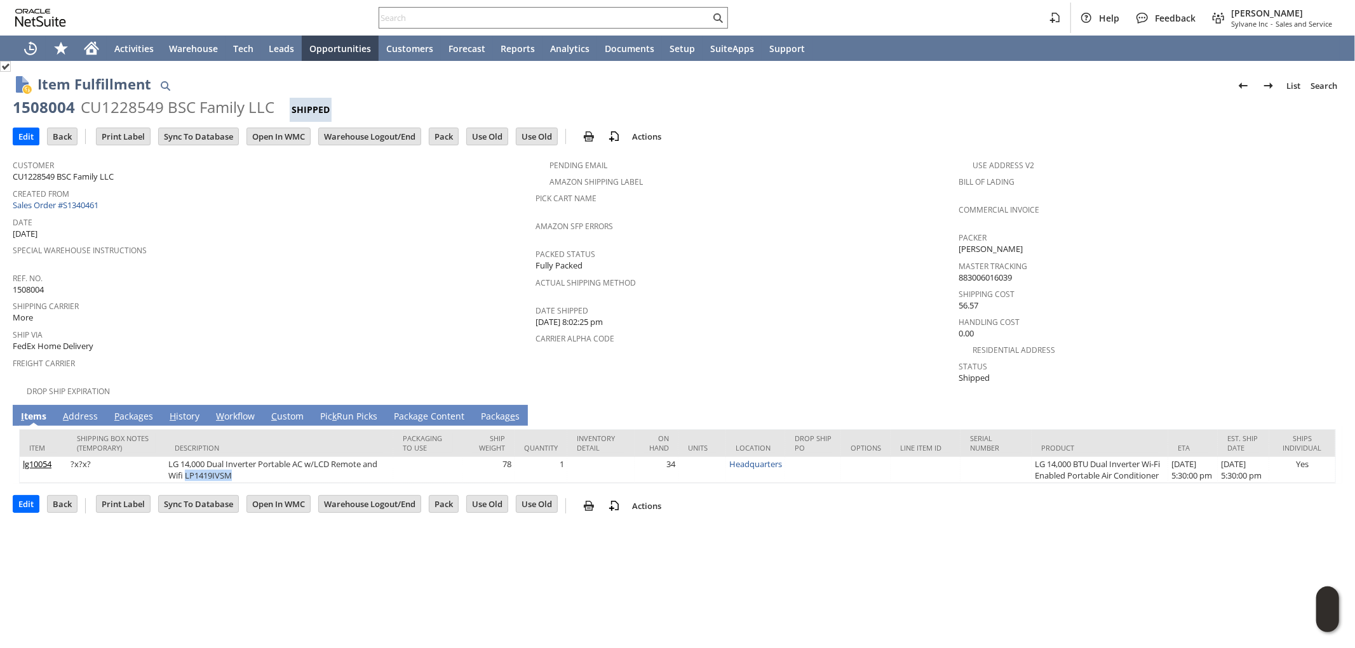
copy td "LP1419IVSM"
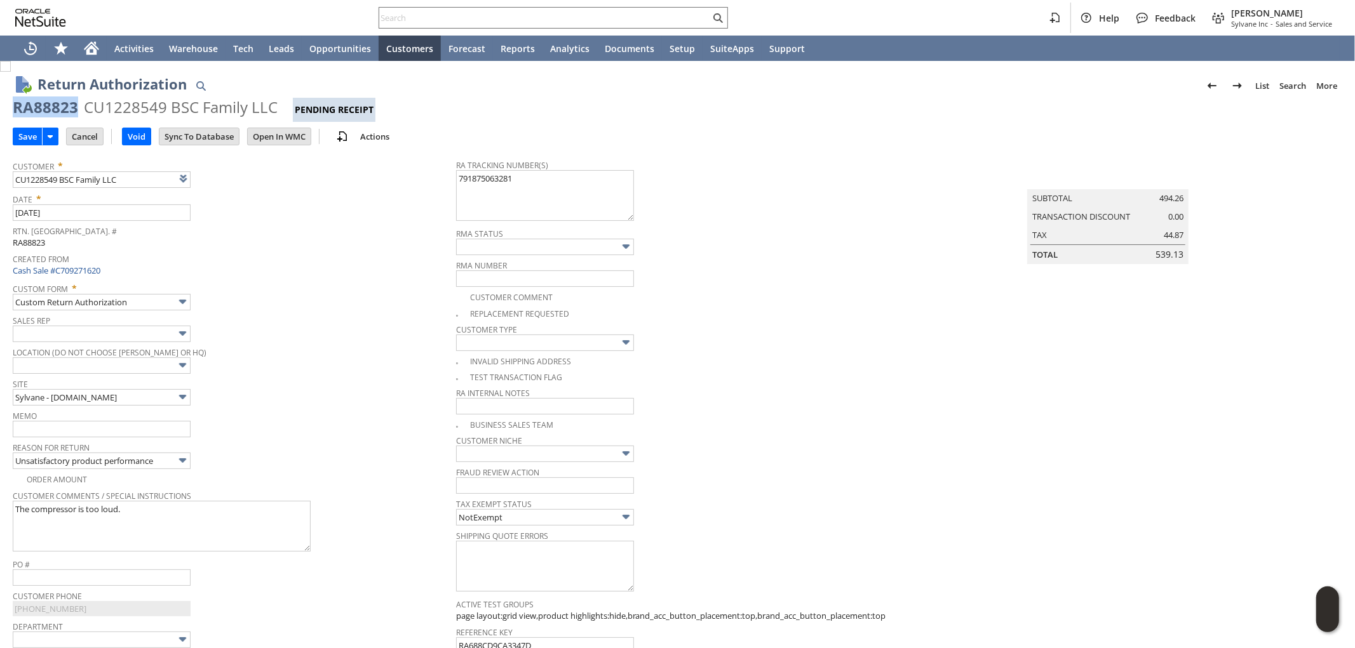
drag, startPoint x: 70, startPoint y: 108, endPoint x: 288, endPoint y: 76, distance: 220.1
click at [6, 107] on div "Return Authorization List Search More Add To Shortcuts RA88823 CU1228549 BSC Fa…" at bounding box center [677, 588] width 1355 height 1055
copy div "RA88823"
click at [458, 181] on textarea "791875063281" at bounding box center [545, 195] width 178 height 51
click at [456, 180] on textarea "791875063281" at bounding box center [545, 195] width 178 height 51
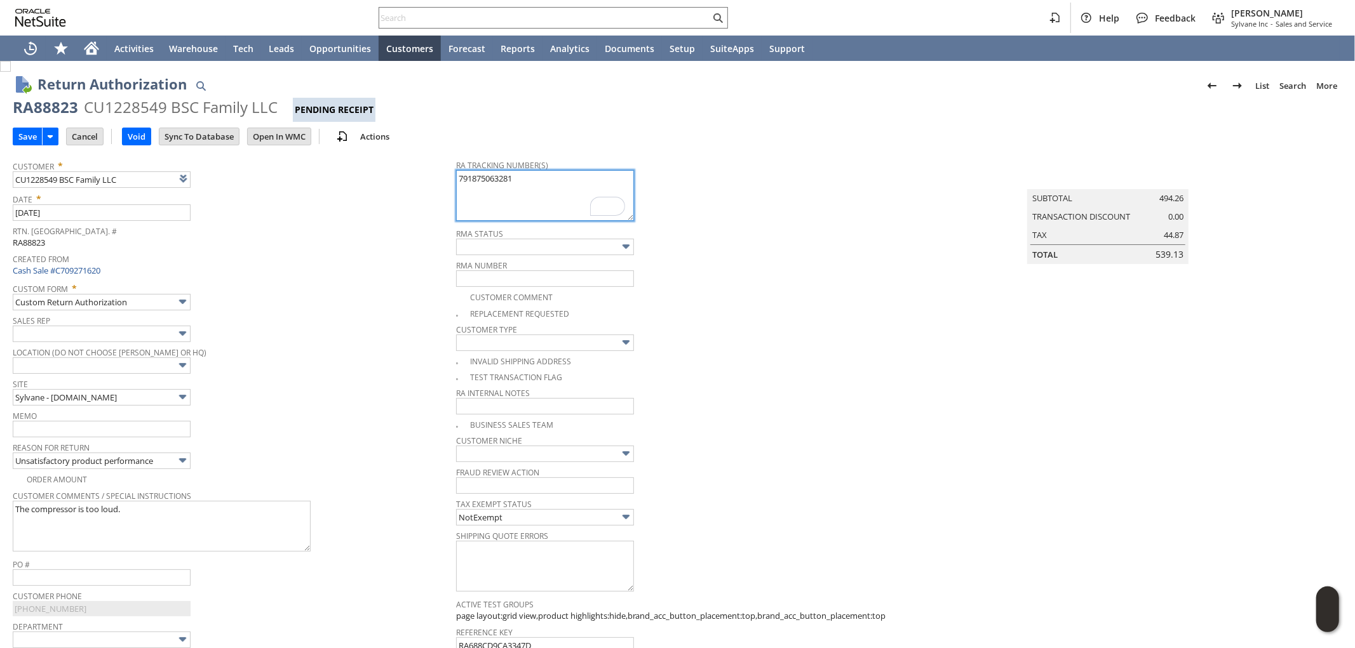
click at [478, 180] on textarea "791875063281" at bounding box center [545, 195] width 178 height 51
paste textarea "791891174829"
click at [583, 180] on textarea "791875063281" at bounding box center [545, 195] width 178 height 51
type textarea "791891174829 - new (EMAIL) 791875063281"
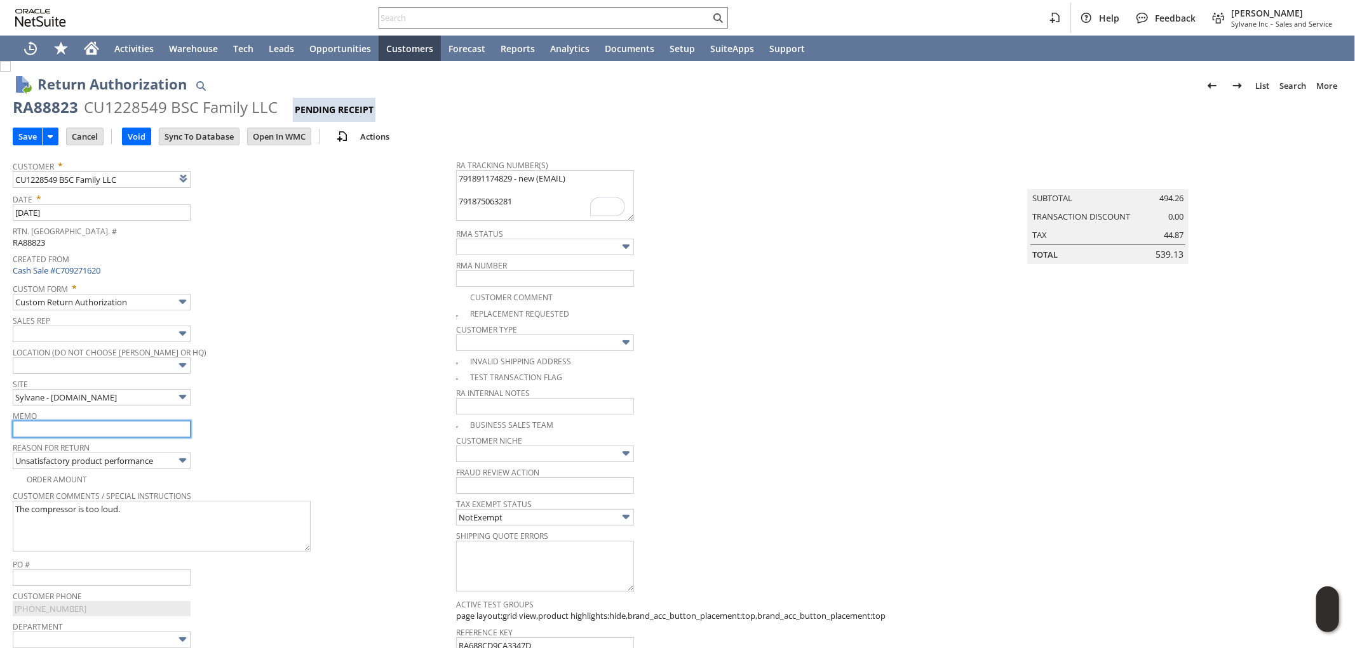
click at [117, 431] on input "text" at bounding box center [102, 429] width 178 height 17
type input "Refund once received"
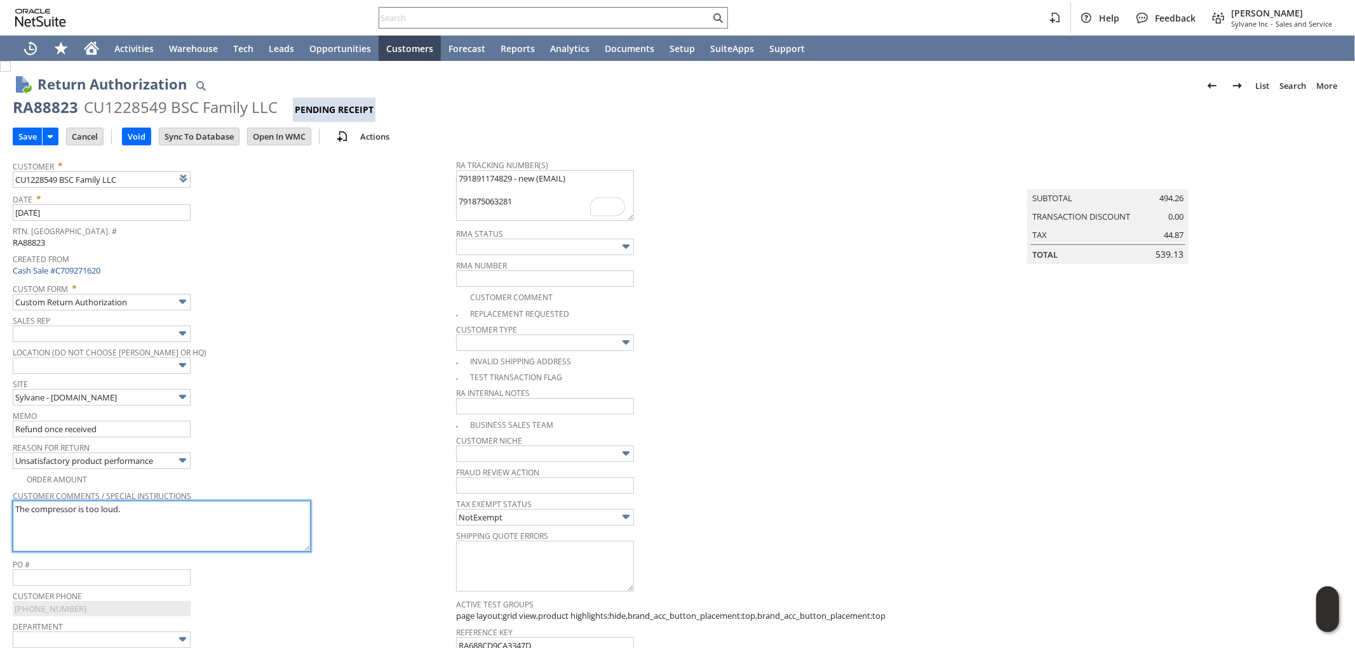
click at [165, 505] on textarea "The compressor is too loud." at bounding box center [162, 526] width 298 height 51
click at [70, 534] on textarea "The compressor is too loud." at bounding box center [162, 526] width 298 height 51
click at [88, 536] on textarea "The compressor is too loud." at bounding box center [162, 526] width 298 height 51
click at [140, 544] on textarea "The compressor is too loud." at bounding box center [162, 526] width 298 height 51
type textarea "The compressor is too loud. UPDATE 8/12 unit was picked up to return HQ, but it…"
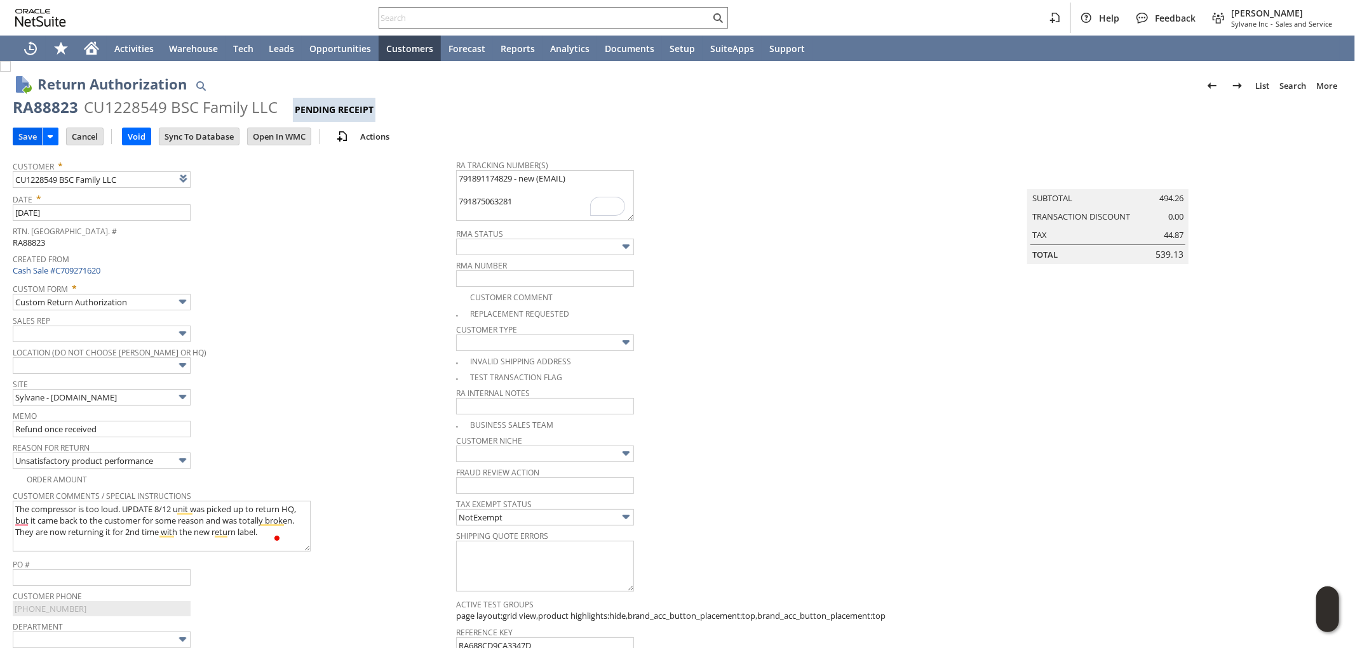
click at [25, 131] on input "Save" at bounding box center [27, 136] width 29 height 17
